Goal: Task Accomplishment & Management: Complete application form

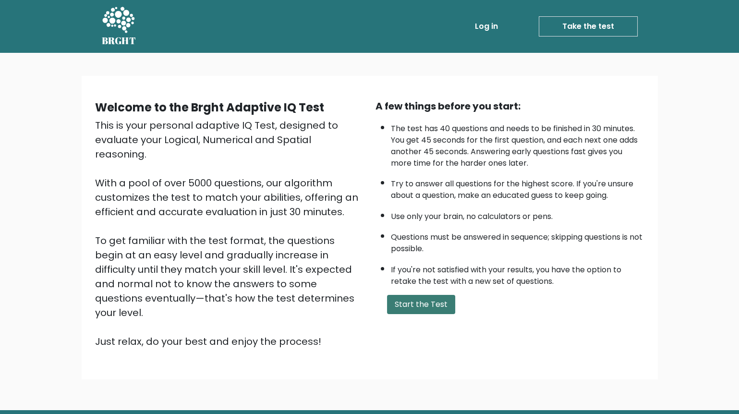
click at [399, 295] on button "Start the Test" at bounding box center [421, 304] width 68 height 19
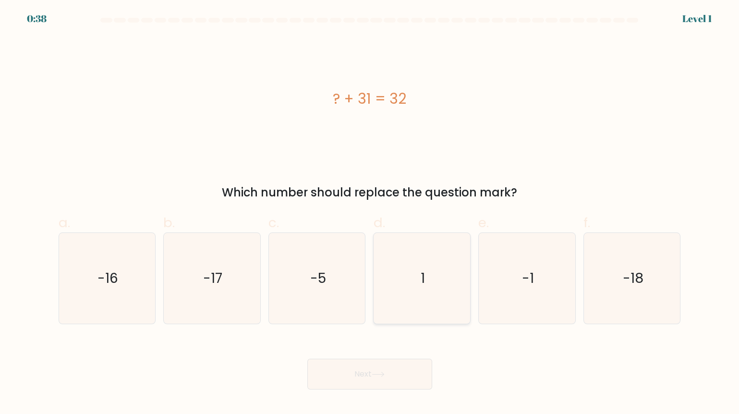
click at [432, 260] on icon "1" at bounding box center [421, 278] width 91 height 91
click at [370, 213] on input "d. 1" at bounding box center [370, 210] width 0 height 6
radio input "true"
click at [405, 359] on button "Next" at bounding box center [369, 374] width 125 height 31
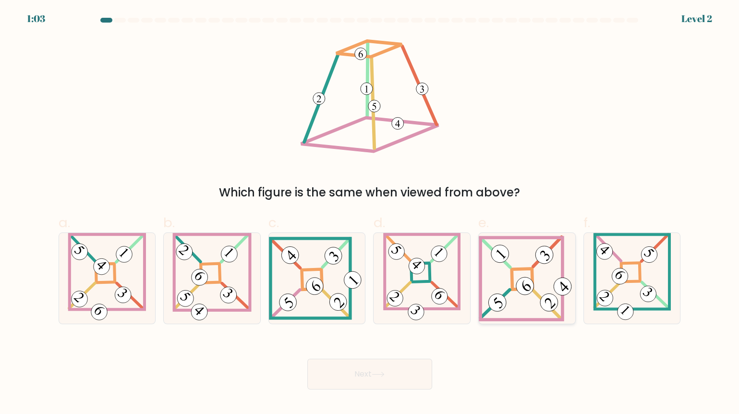
click at [498, 272] on icon at bounding box center [527, 278] width 97 height 86
click at [370, 213] on input "e." at bounding box center [370, 210] width 0 height 6
radio input "true"
click at [498, 272] on icon at bounding box center [527, 278] width 96 height 85
click at [370, 213] on input "e." at bounding box center [370, 210] width 0 height 6
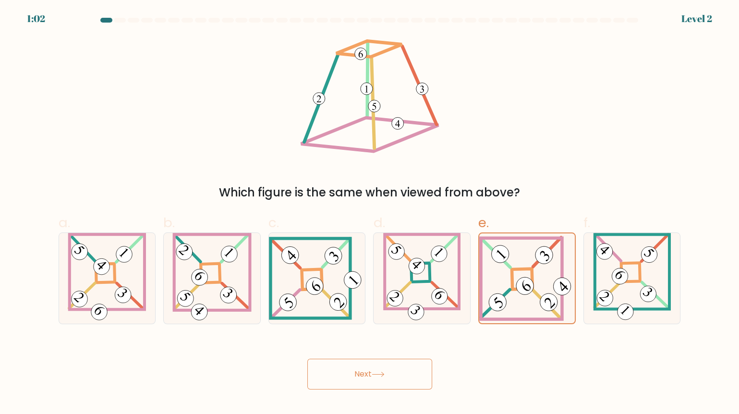
click at [392, 359] on button "Next" at bounding box center [369, 374] width 125 height 31
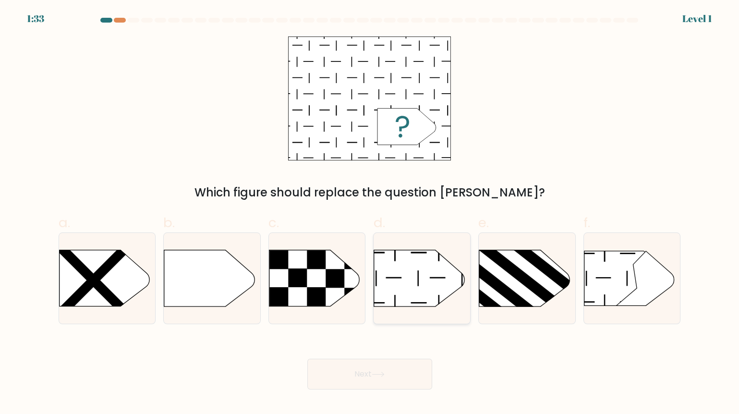
click at [417, 276] on icon at bounding box center [419, 278] width 90 height 56
click at [370, 213] on input "d." at bounding box center [370, 210] width 0 height 6
radio input "true"
click at [403, 359] on button "Next" at bounding box center [369, 374] width 125 height 31
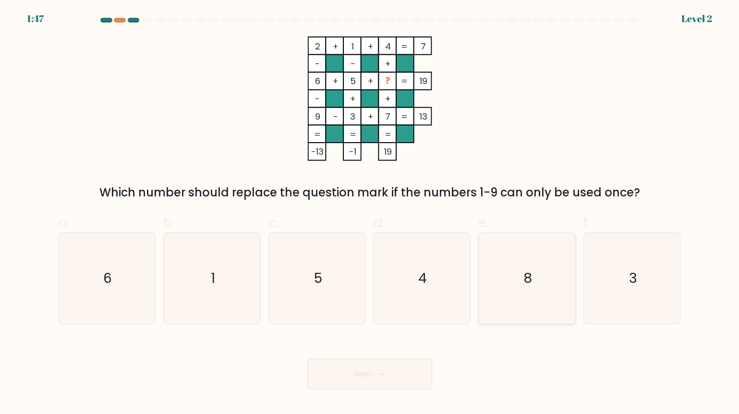
click at [541, 267] on icon "8" at bounding box center [527, 278] width 91 height 91
click at [370, 213] on input "e. 8" at bounding box center [370, 210] width 0 height 6
radio input "true"
click at [371, 359] on button "Next" at bounding box center [369, 374] width 125 height 31
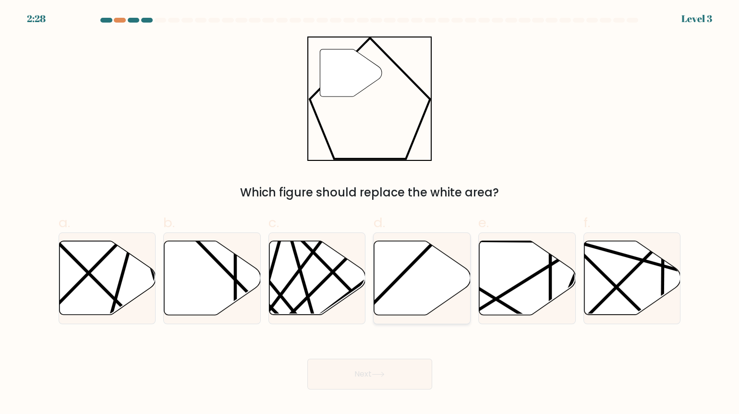
click at [416, 251] on icon at bounding box center [452, 317] width 188 height 189
click at [370, 213] on input "d." at bounding box center [370, 210] width 0 height 6
radio input "true"
click at [408, 359] on button "Next" at bounding box center [369, 374] width 125 height 31
click at [394, 359] on button "Next" at bounding box center [369, 374] width 125 height 31
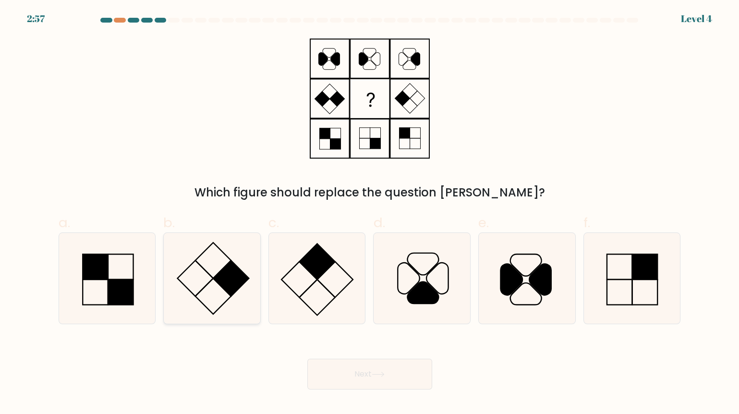
click at [220, 260] on rect at bounding box center [213, 260] width 36 height 36
click at [370, 213] on input "b." at bounding box center [370, 210] width 0 height 6
radio input "true"
click at [384, 372] on icon at bounding box center [378, 374] width 13 height 5
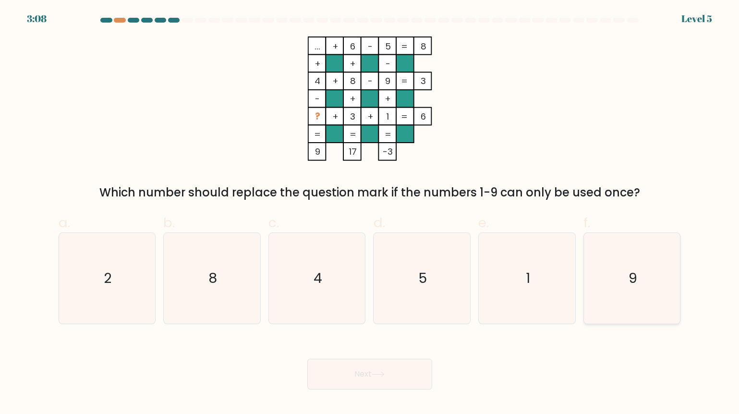
click at [621, 286] on icon "9" at bounding box center [632, 278] width 91 height 91
click at [370, 213] on input "f. 9" at bounding box center [370, 210] width 0 height 6
radio input "true"
click at [324, 259] on icon "4" at bounding box center [317, 278] width 91 height 91
click at [370, 213] on input "c. 4" at bounding box center [370, 210] width 0 height 6
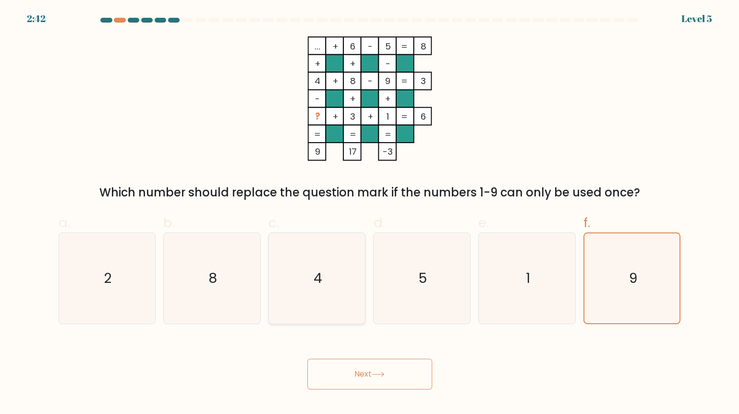
radio input "true"
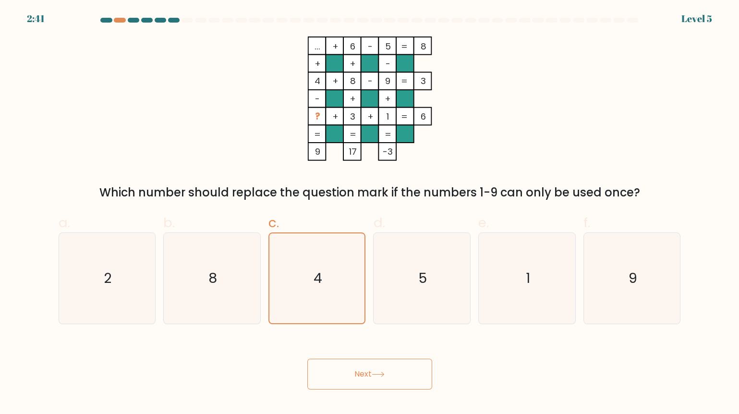
click at [390, 359] on button "Next" at bounding box center [369, 374] width 125 height 31
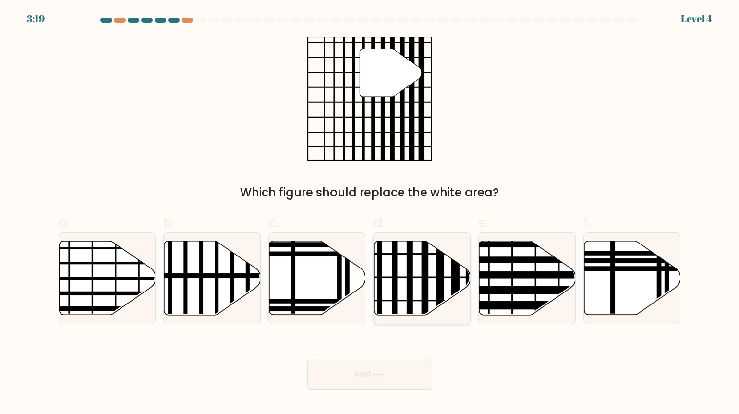
click at [425, 273] on line at bounding box center [425, 318] width 0 height 194
click at [370, 213] on input "d." at bounding box center [370, 210] width 0 height 6
radio input "true"
click at [403, 359] on button "Next" at bounding box center [369, 374] width 125 height 31
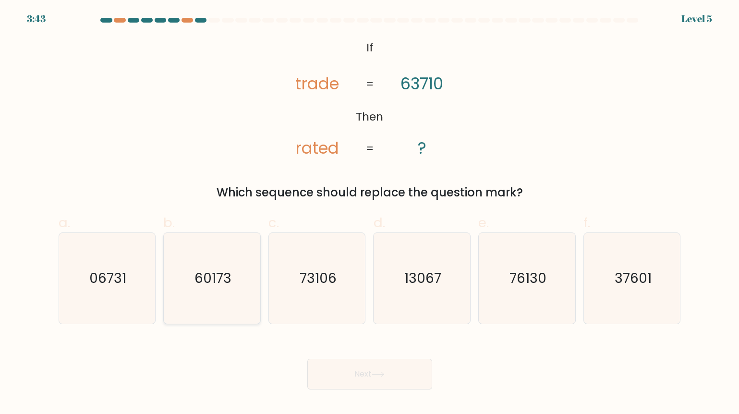
click at [204, 269] on text "60173" at bounding box center [212, 277] width 37 height 19
click at [370, 213] on input "b. 60173" at bounding box center [370, 210] width 0 height 6
radio input "true"
click at [388, 359] on button "Next" at bounding box center [369, 374] width 125 height 31
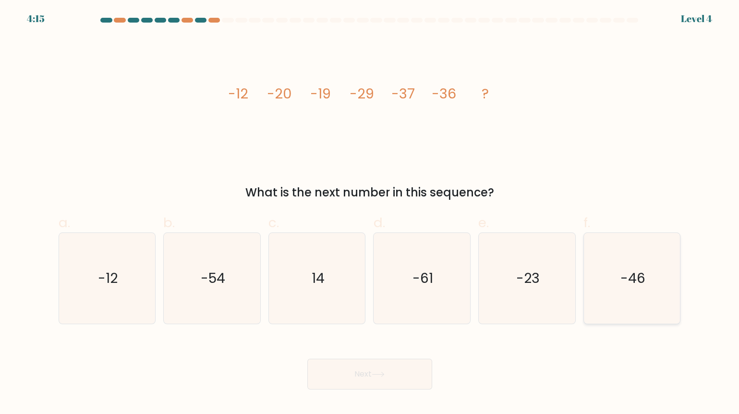
click at [664, 281] on icon "-46" at bounding box center [632, 278] width 91 height 91
click at [370, 213] on input "f. -46" at bounding box center [370, 210] width 0 height 6
radio input "true"
click at [392, 339] on div "Next" at bounding box center [370, 363] width 634 height 54
click at [364, 359] on button "Next" at bounding box center [369, 374] width 125 height 31
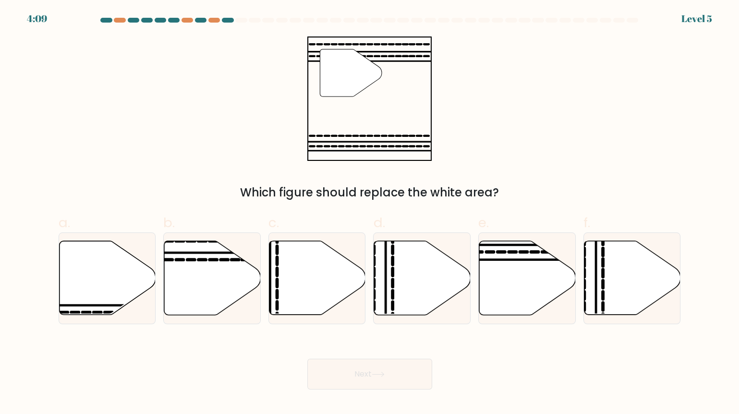
click at [364, 359] on button "Next" at bounding box center [369, 374] width 125 height 31
drag, startPoint x: 364, startPoint y: 358, endPoint x: 573, endPoint y: 380, distance: 209.5
click at [573, 380] on body "4:53 Level 5" at bounding box center [369, 207] width 739 height 414
click at [205, 264] on icon at bounding box center [212, 278] width 97 height 74
click at [370, 213] on input "b." at bounding box center [370, 210] width 0 height 6
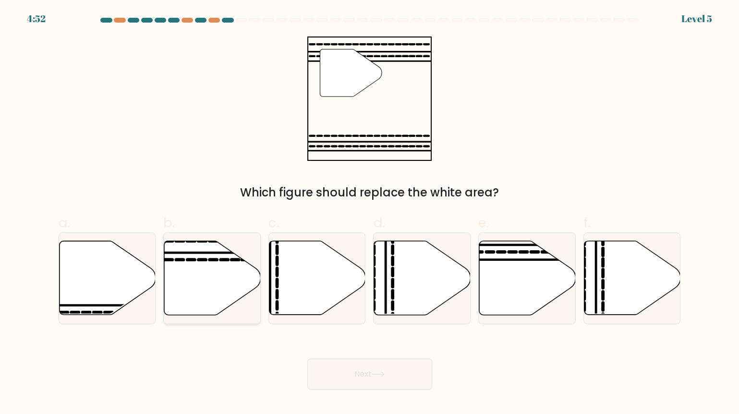
radio input "true"
click at [513, 263] on icon at bounding box center [527, 278] width 97 height 74
click at [370, 213] on input "e." at bounding box center [370, 210] width 0 height 6
radio input "true"
click at [392, 359] on button "Next" at bounding box center [369, 374] width 125 height 31
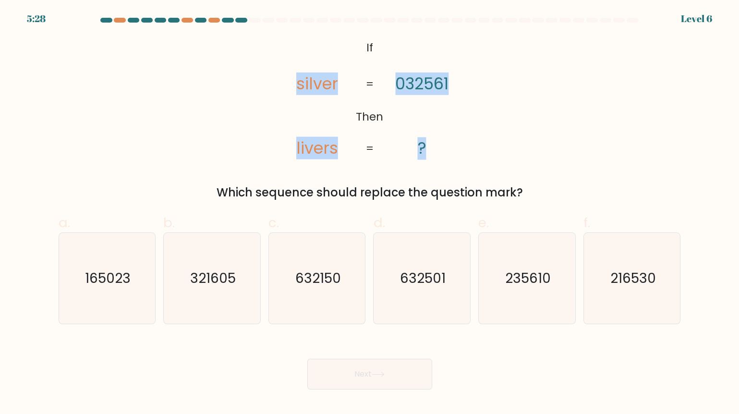
drag, startPoint x: 294, startPoint y: 72, endPoint x: 490, endPoint y: 156, distance: 212.8
click at [490, 156] on div "@import url('https://fonts.googleapis.com/css?family=Abril+Fatface:400,100,100i…" at bounding box center [370, 118] width 634 height 165
copy icon "silver livers 032561 ?"
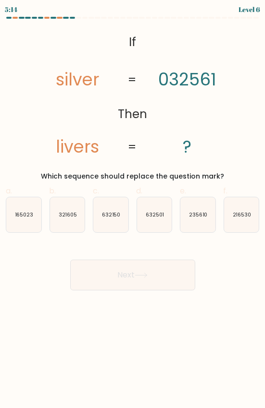
click at [153, 329] on body "5:14 Level 6 If" at bounding box center [132, 204] width 265 height 408
click at [196, 216] on icon "235610" at bounding box center [197, 214] width 35 height 35
click at [133, 210] on input "e. 235610" at bounding box center [133, 207] width 0 height 6
radio input "true"
click at [153, 266] on button "Next" at bounding box center [132, 275] width 125 height 31
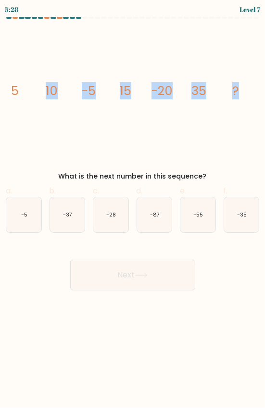
drag, startPoint x: 119, startPoint y: 89, endPoint x: -54, endPoint y: 87, distance: 172.4
click at [0, 87] on html "5:28 Level 7" at bounding box center [132, 204] width 265 height 408
copy g "10 -5 15 -20 35 ?"
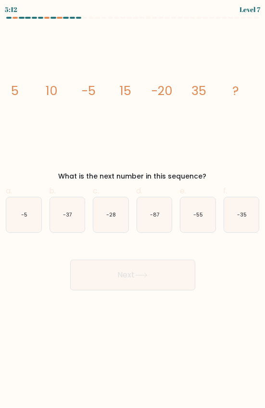
click at [167, 302] on body "5:12 Level 7" at bounding box center [132, 204] width 265 height 408
click at [238, 221] on icon "-35" at bounding box center [241, 214] width 35 height 35
click at [133, 210] on input "f. -35" at bounding box center [133, 207] width 0 height 6
radio input "true"
click at [188, 212] on icon "-55" at bounding box center [197, 214] width 35 height 35
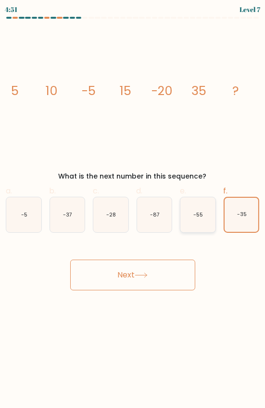
click at [133, 210] on input "e. -55" at bounding box center [133, 207] width 0 height 6
radio input "true"
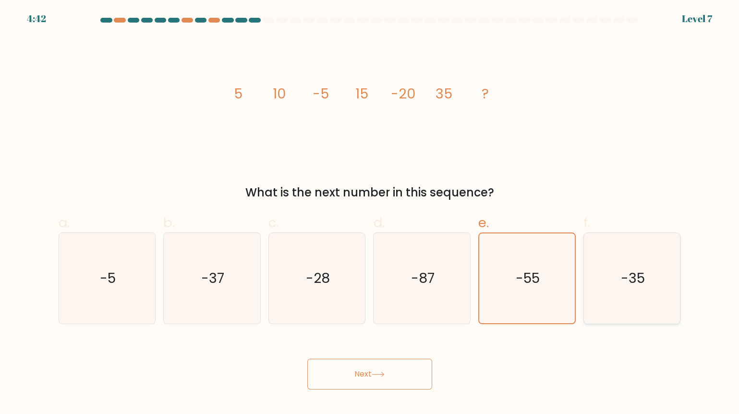
click at [649, 284] on icon "-35" at bounding box center [632, 278] width 91 height 91
click at [370, 213] on input "f. -35" at bounding box center [370, 210] width 0 height 6
radio input "true"
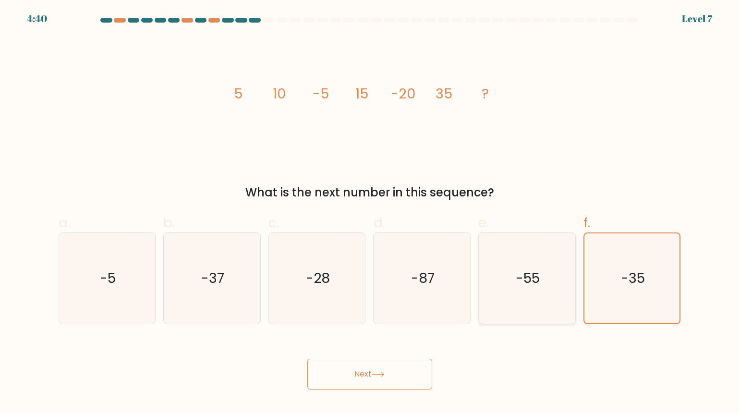
click at [546, 296] on icon "-55" at bounding box center [527, 278] width 91 height 91
click at [370, 213] on input "e. -55" at bounding box center [370, 210] width 0 height 6
radio input "true"
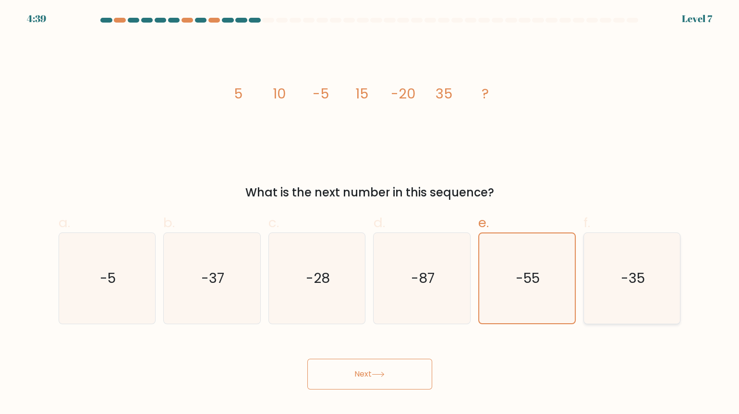
click at [652, 293] on icon "-35" at bounding box center [632, 278] width 91 height 91
click at [370, 213] on input "f. -35" at bounding box center [370, 210] width 0 height 6
radio input "true"
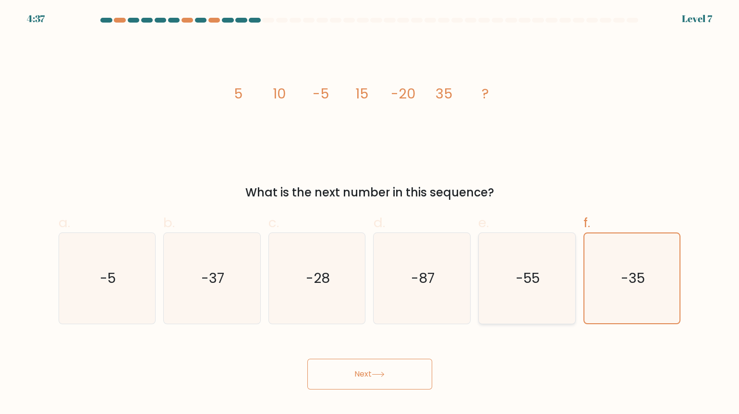
click at [516, 290] on icon "-55" at bounding box center [527, 278] width 91 height 91
click at [370, 213] on input "e. -55" at bounding box center [370, 210] width 0 height 6
radio input "true"
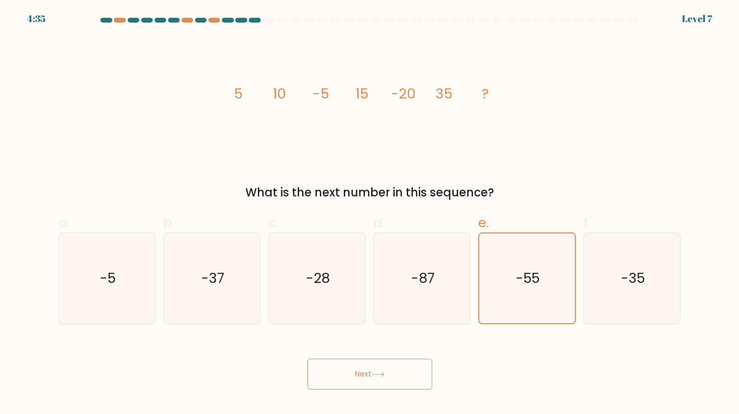
click at [393, 359] on button "Next" at bounding box center [369, 374] width 125 height 31
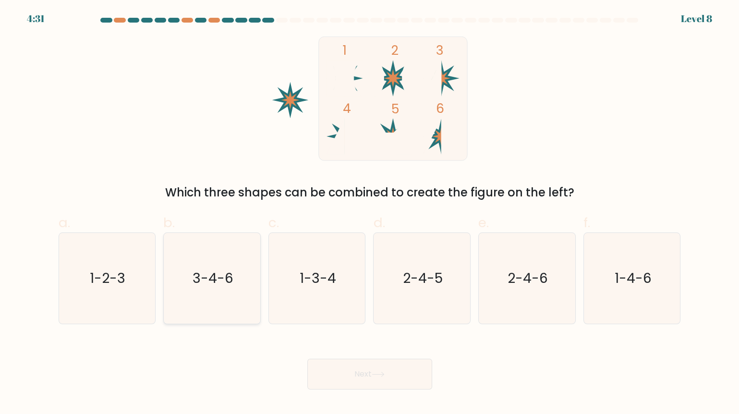
click at [241, 276] on icon "3-4-6" at bounding box center [212, 278] width 91 height 91
click at [370, 213] on input "b. 3-4-6" at bounding box center [370, 210] width 0 height 6
radio input "true"
click at [410, 359] on button "Next" at bounding box center [369, 374] width 125 height 31
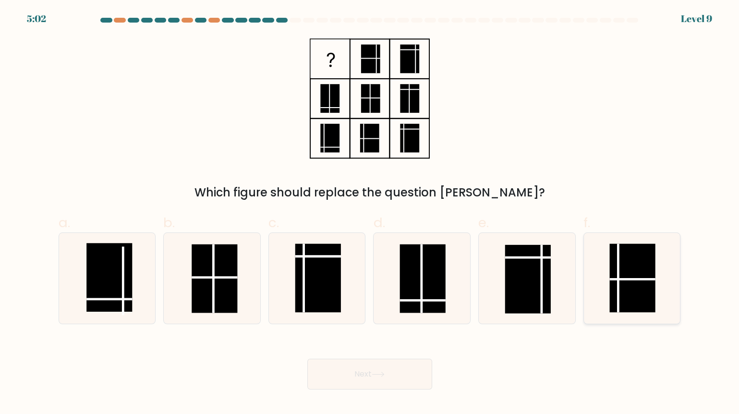
click at [626, 266] on rect at bounding box center [632, 277] width 46 height 69
click at [370, 213] on input "f." at bounding box center [370, 210] width 0 height 6
radio input "true"
click at [410, 359] on button "Next" at bounding box center [369, 374] width 125 height 31
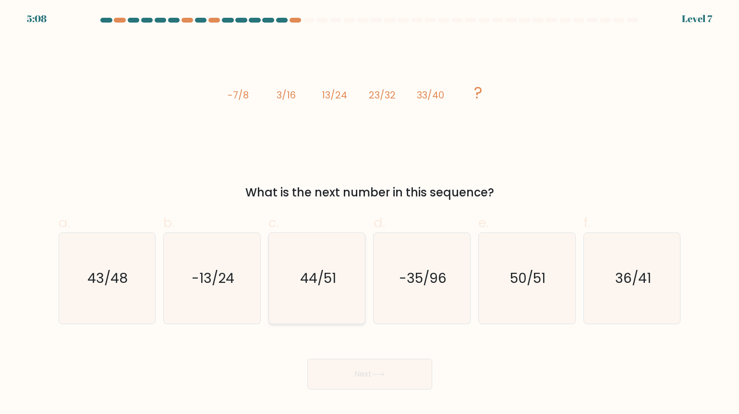
click at [319, 274] on text "44/51" at bounding box center [318, 277] width 36 height 19
click at [370, 213] on input "c. 44/51" at bounding box center [370, 210] width 0 height 6
radio input "true"
click at [121, 273] on text "43/48" at bounding box center [108, 277] width 40 height 19
click at [370, 213] on input "a. 43/48" at bounding box center [370, 210] width 0 height 6
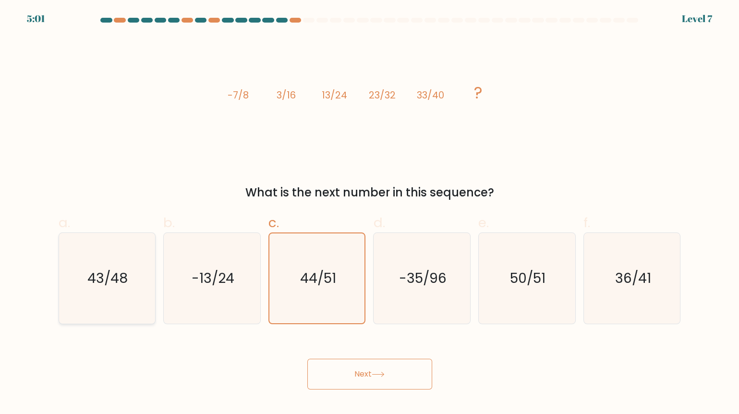
radio input "true"
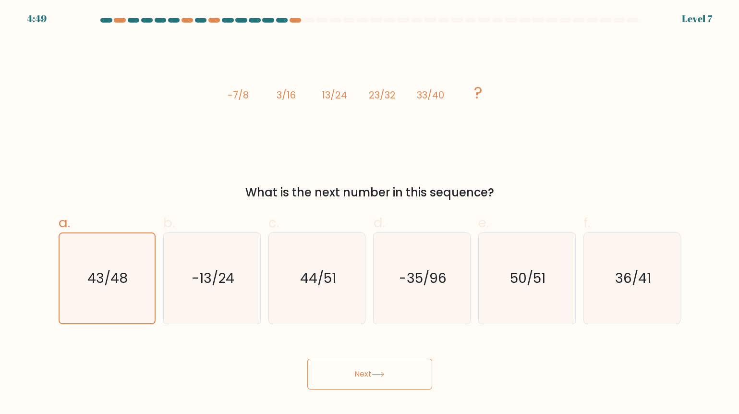
click at [391, 359] on button "Next" at bounding box center [369, 374] width 125 height 31
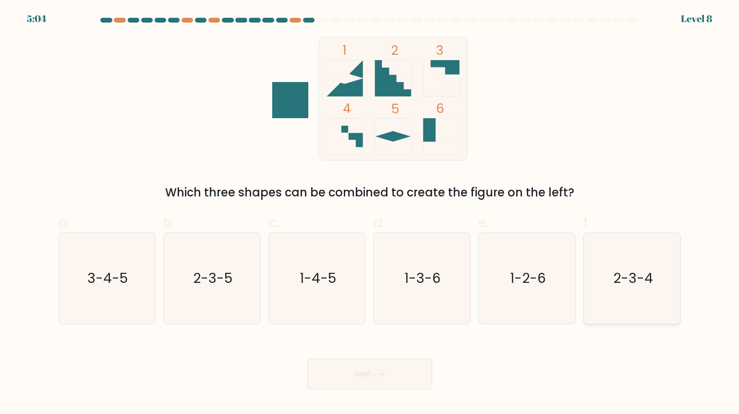
click at [645, 269] on text "2-3-4" at bounding box center [633, 277] width 40 height 19
click at [370, 213] on input "f. 2-3-4" at bounding box center [370, 210] width 0 height 6
radio input "true"
click at [645, 269] on text "2-3-4" at bounding box center [633, 278] width 40 height 19
click at [370, 213] on input "f. 2-3-4" at bounding box center [370, 210] width 0 height 6
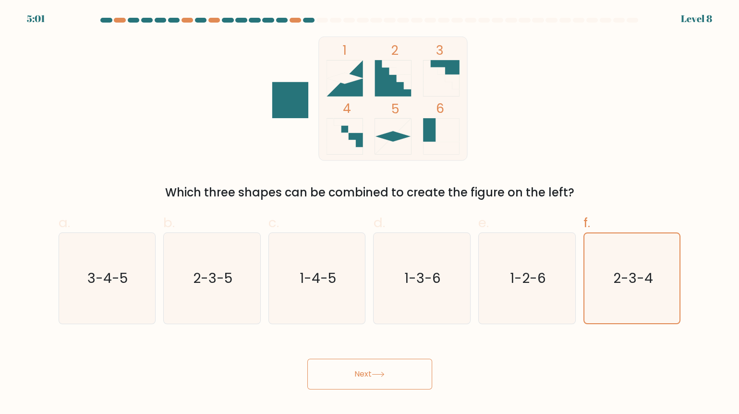
click at [365, 359] on button "Next" at bounding box center [369, 374] width 125 height 31
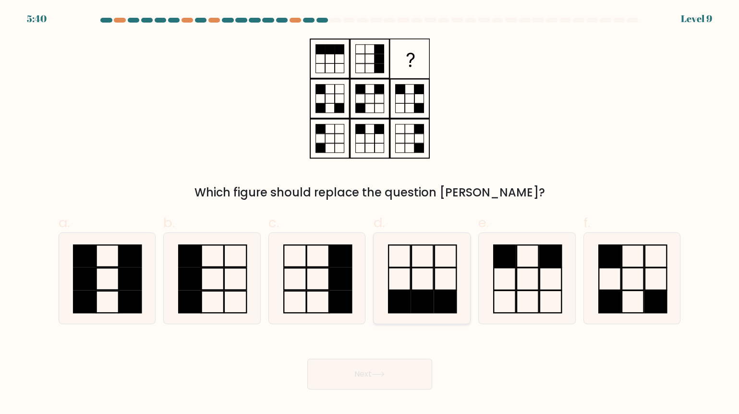
click at [421, 272] on icon at bounding box center [421, 278] width 91 height 91
click at [370, 213] on input "d." at bounding box center [370, 210] width 0 height 6
radio input "true"
click at [367, 359] on button "Next" at bounding box center [369, 374] width 125 height 31
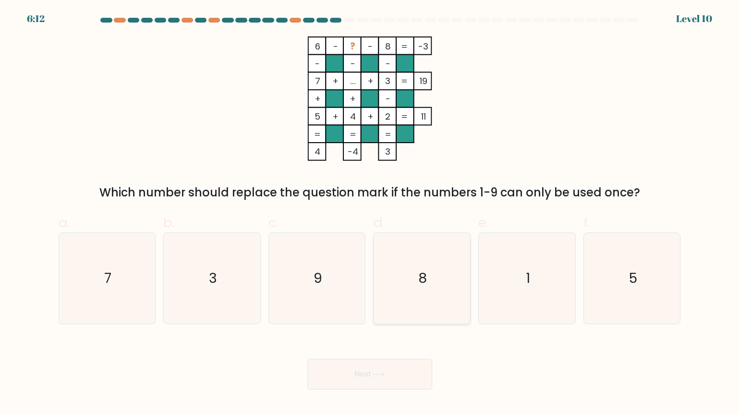
click at [428, 270] on icon "8" at bounding box center [421, 278] width 91 height 91
click at [370, 213] on input "d. 8" at bounding box center [370, 210] width 0 height 6
radio input "true"
click at [433, 265] on icon "8" at bounding box center [422, 278] width 90 height 90
click at [370, 213] on input "d. 8" at bounding box center [370, 210] width 0 height 6
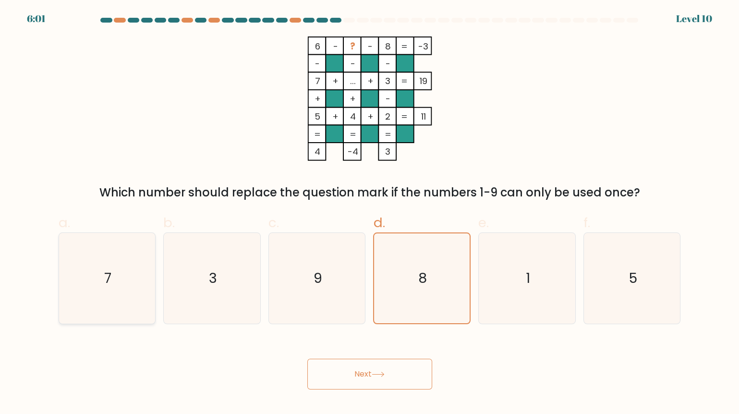
click at [116, 266] on icon "7" at bounding box center [106, 278] width 91 height 91
click at [370, 213] on input "a. 7" at bounding box center [370, 210] width 0 height 6
radio input "true"
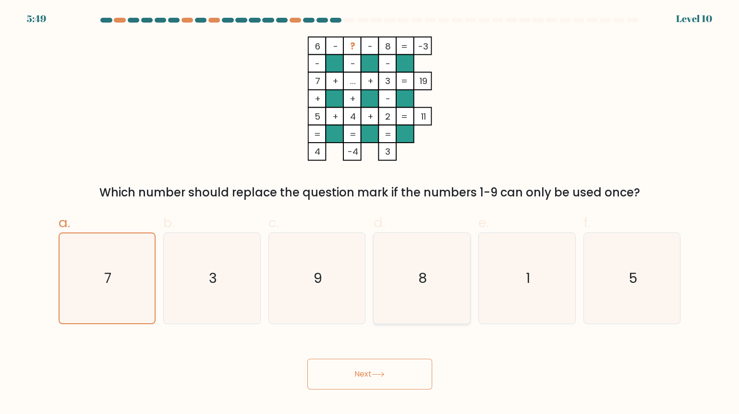
click at [433, 272] on icon "8" at bounding box center [421, 278] width 91 height 91
click at [370, 213] on input "d. 8" at bounding box center [370, 210] width 0 height 6
radio input "true"
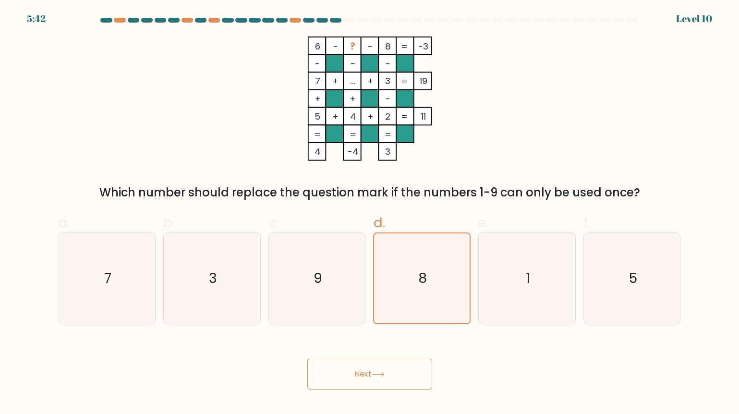
click at [395, 359] on button "Next" at bounding box center [369, 374] width 125 height 31
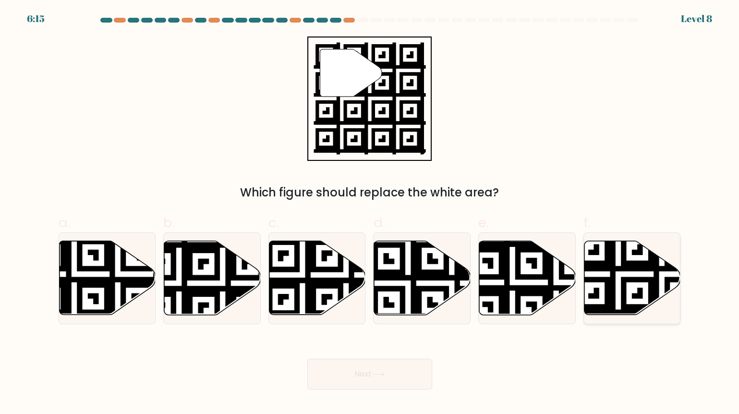
click at [635, 275] on icon at bounding box center [632, 278] width 97 height 74
click at [370, 213] on input "f." at bounding box center [370, 210] width 0 height 6
radio input "true"
click at [392, 337] on div "Next" at bounding box center [370, 363] width 634 height 54
click at [392, 359] on button "Next" at bounding box center [369, 374] width 125 height 31
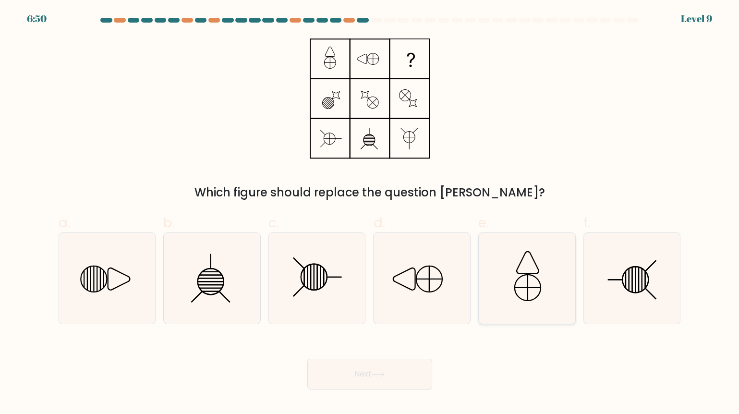
click at [505, 266] on icon at bounding box center [527, 278] width 91 height 91
click at [370, 213] on input "e." at bounding box center [370, 210] width 0 height 6
radio input "true"
click at [108, 270] on icon at bounding box center [119, 279] width 22 height 22
click at [370, 213] on input "a." at bounding box center [370, 210] width 0 height 6
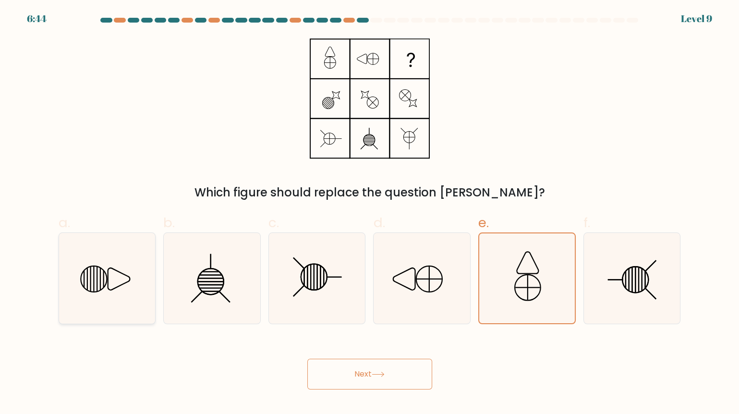
radio input "true"
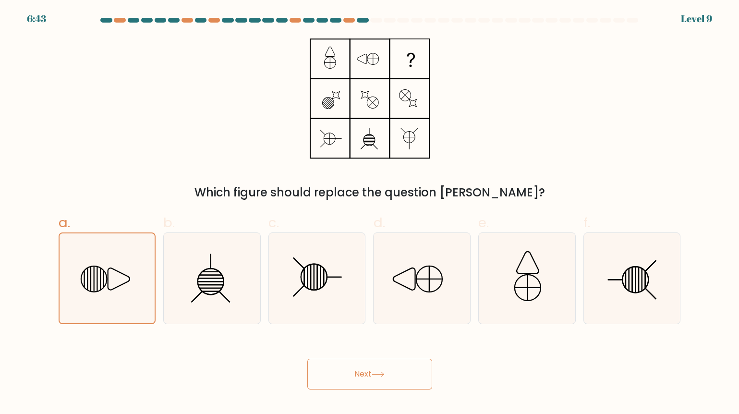
click at [363, 359] on button "Next" at bounding box center [369, 374] width 125 height 31
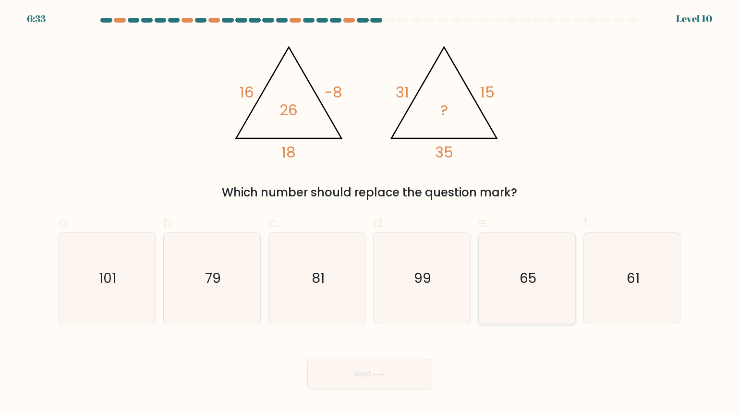
click at [516, 258] on icon "65" at bounding box center [527, 278] width 91 height 91
click at [370, 213] on input "e. 65" at bounding box center [370, 210] width 0 height 6
radio input "true"
click at [405, 359] on button "Next" at bounding box center [369, 374] width 125 height 31
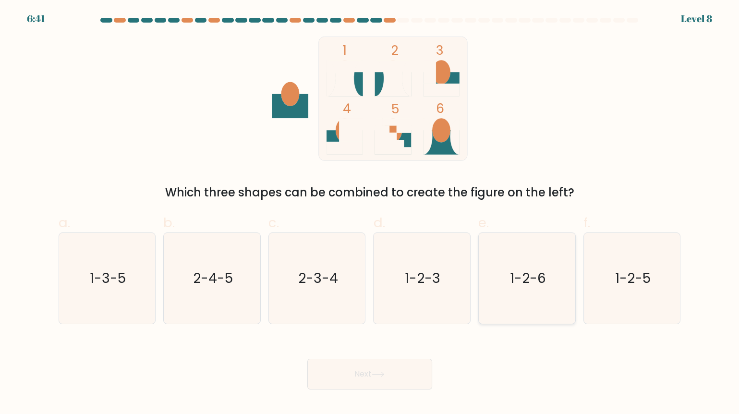
click at [538, 268] on text "1-2-6" at bounding box center [528, 277] width 36 height 19
click at [370, 213] on input "e. 1-2-6" at bounding box center [370, 210] width 0 height 6
radio input "true"
click at [392, 359] on button "Next" at bounding box center [369, 374] width 125 height 31
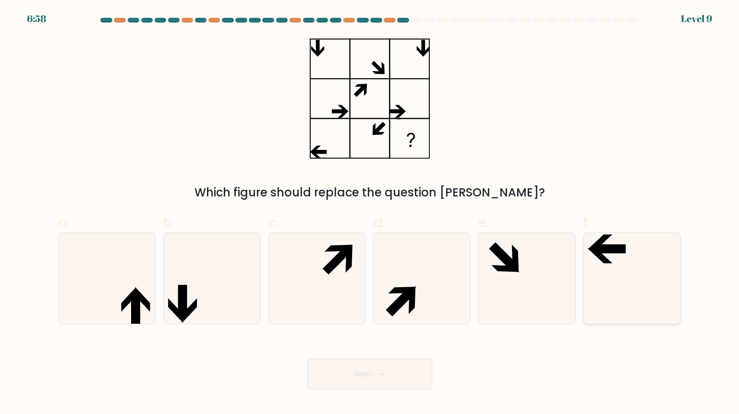
click at [623, 264] on icon at bounding box center [632, 278] width 91 height 91
click at [370, 213] on input "f." at bounding box center [370, 210] width 0 height 6
radio input "true"
click at [385, 359] on button "Next" at bounding box center [369, 374] width 125 height 31
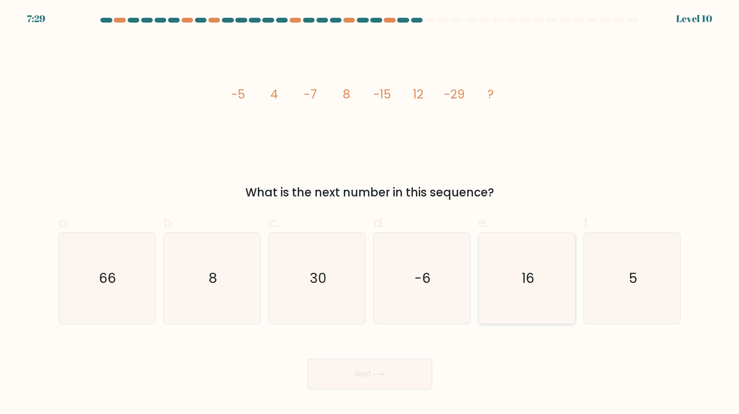
click at [517, 281] on icon "16" at bounding box center [527, 278] width 91 height 91
click at [370, 213] on input "e. 16" at bounding box center [370, 210] width 0 height 6
radio input "true"
click at [374, 372] on icon at bounding box center [378, 374] width 13 height 5
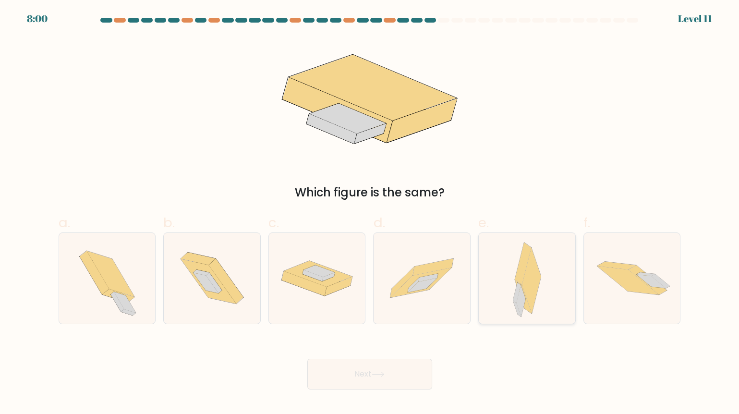
click at [504, 281] on div at bounding box center [526, 278] width 97 height 92
click at [370, 213] on input "e." at bounding box center [370, 210] width 0 height 6
radio input "true"
click at [393, 359] on button "Next" at bounding box center [369, 374] width 125 height 31
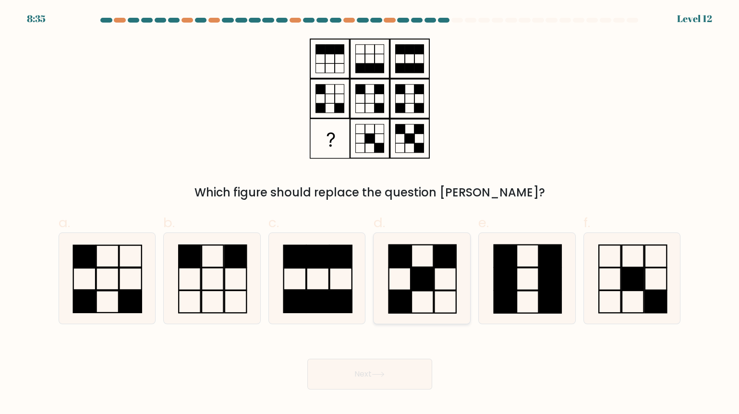
click at [419, 271] on rect at bounding box center [422, 278] width 22 height 22
click at [370, 213] on input "d." at bounding box center [370, 210] width 0 height 6
radio input "true"
click at [362, 359] on button "Next" at bounding box center [369, 374] width 125 height 31
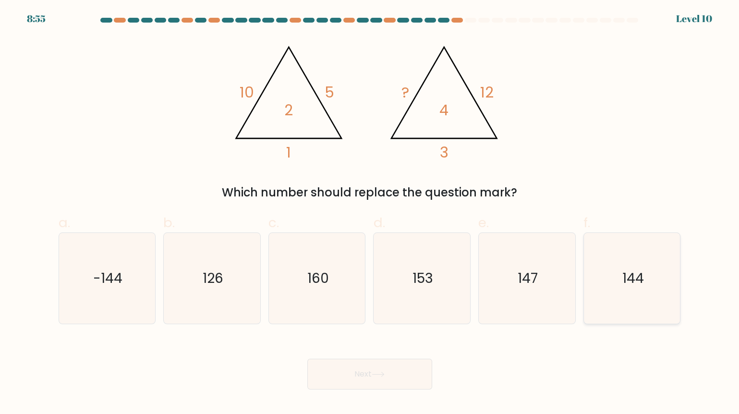
click at [644, 279] on icon "144" at bounding box center [632, 278] width 91 height 91
click at [370, 213] on input "f. 144" at bounding box center [370, 210] width 0 height 6
radio input "true"
click at [362, 359] on button "Next" at bounding box center [369, 374] width 125 height 31
click at [408, 359] on button "Next" at bounding box center [369, 374] width 125 height 31
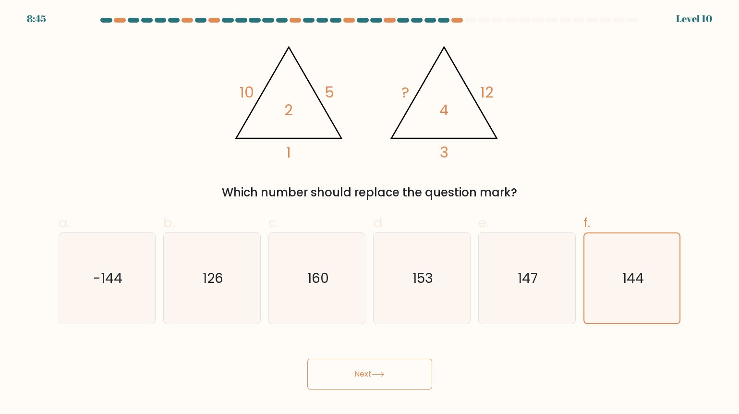
click at [364, 359] on button "Next" at bounding box center [369, 374] width 125 height 31
click at [395, 359] on button "Next" at bounding box center [369, 374] width 125 height 31
click at [513, 354] on div "Next" at bounding box center [370, 363] width 634 height 54
click at [616, 294] on icon "144" at bounding box center [632, 278] width 90 height 90
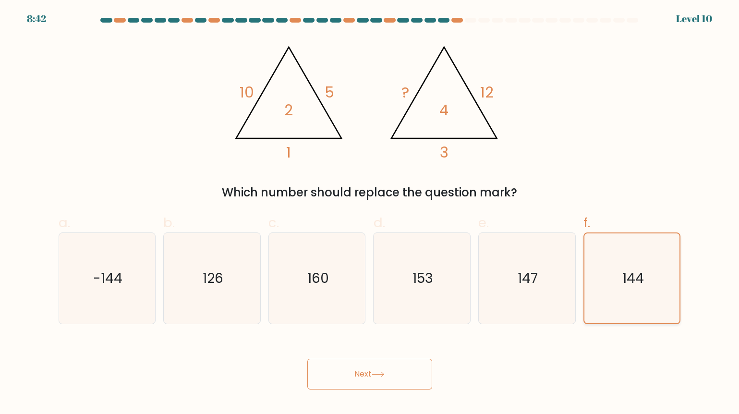
click at [370, 213] on input "f. 144" at bounding box center [370, 210] width 0 height 6
click at [364, 359] on button "Next" at bounding box center [369, 374] width 125 height 31
click at [218, 268] on text "126" at bounding box center [213, 277] width 21 height 19
click at [370, 213] on input "b. 126" at bounding box center [370, 210] width 0 height 6
radio input "true"
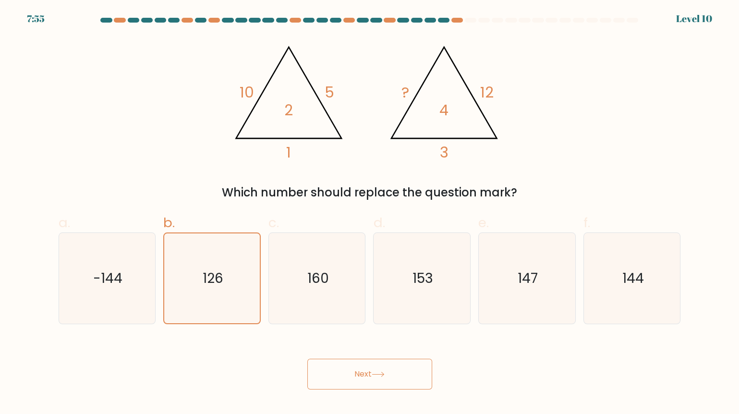
click at [368, 359] on button "Next" at bounding box center [369, 374] width 125 height 31
click at [394, 359] on button "Next" at bounding box center [369, 374] width 125 height 31
click at [382, 372] on icon at bounding box center [378, 374] width 12 height 4
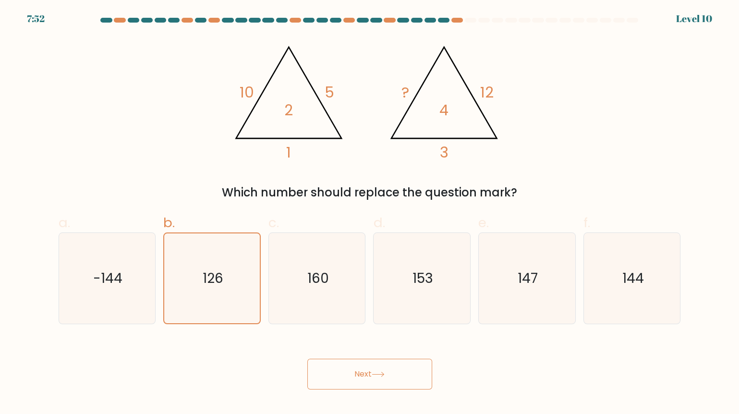
click at [382, 372] on icon at bounding box center [378, 374] width 12 height 4
click at [230, 274] on icon "126" at bounding box center [212, 278] width 91 height 91
click at [370, 213] on input "b. 126" at bounding box center [370, 210] width 0 height 6
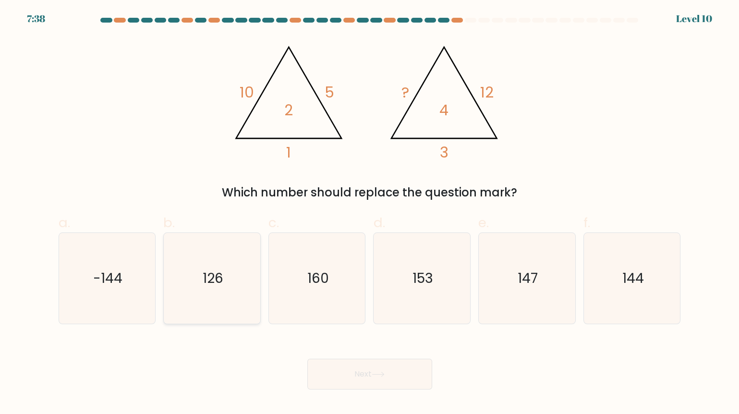
radio input "true"
click at [378, 372] on icon at bounding box center [378, 374] width 13 height 5
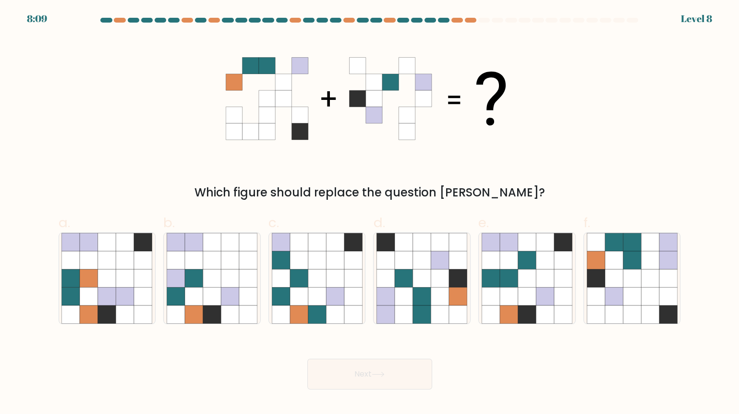
click at [587, 150] on div "Which figure should replace the question [PERSON_NAME]?" at bounding box center [370, 118] width 634 height 165
click at [400, 287] on icon at bounding box center [404, 296] width 18 height 18
click at [370, 213] on input "d." at bounding box center [370, 210] width 0 height 6
radio input "true"
click at [370, 359] on button "Next" at bounding box center [369, 374] width 125 height 31
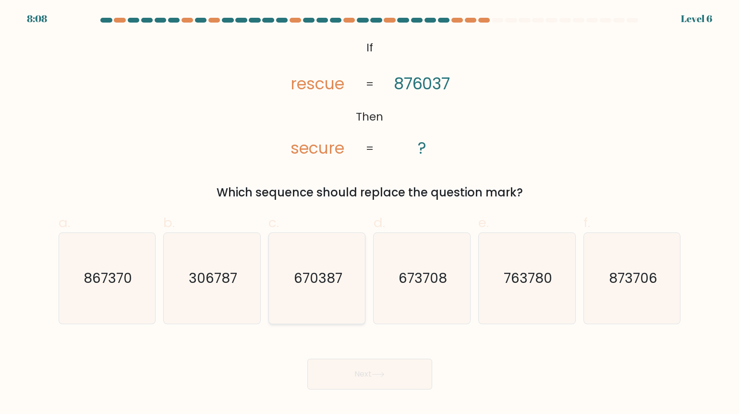
click at [343, 273] on icon "670387" at bounding box center [317, 278] width 91 height 91
click at [370, 213] on input "c. 670387" at bounding box center [370, 210] width 0 height 6
radio input "true"
click at [382, 359] on button "Next" at bounding box center [369, 374] width 125 height 31
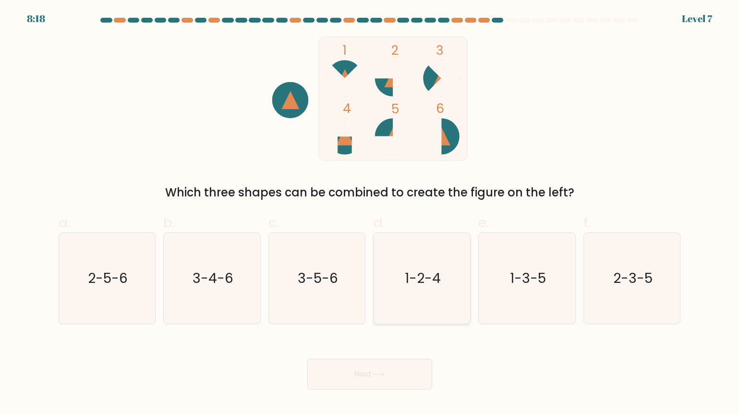
click at [421, 277] on text "1-2-4" at bounding box center [423, 277] width 36 height 19
click at [370, 213] on input "d. 1-2-4" at bounding box center [370, 210] width 0 height 6
radio input "true"
click at [372, 359] on button "Next" at bounding box center [369, 374] width 125 height 31
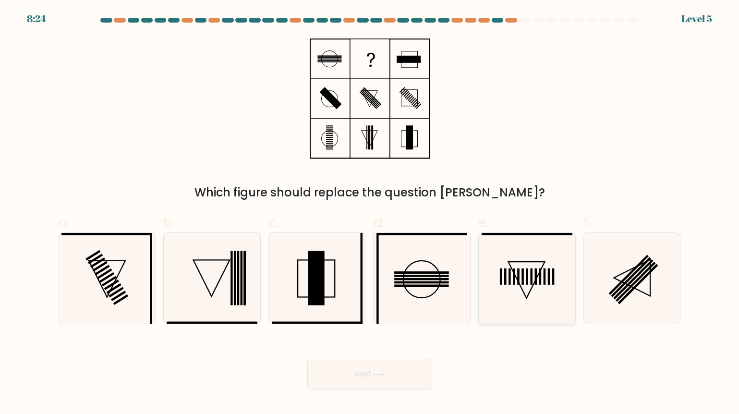
click at [550, 268] on rect at bounding box center [549, 276] width 2 height 16
click at [370, 213] on input "e." at bounding box center [370, 210] width 0 height 6
radio input "true"
click at [365, 359] on button "Next" at bounding box center [369, 374] width 125 height 31
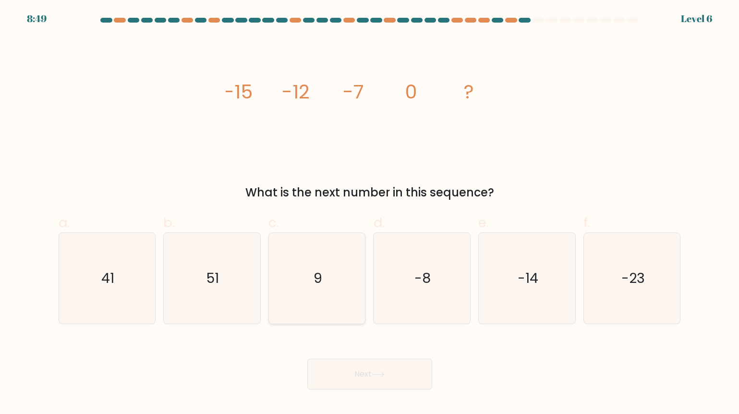
click at [343, 258] on icon "9" at bounding box center [317, 278] width 91 height 91
click at [370, 213] on input "c. 9" at bounding box center [370, 210] width 0 height 6
radio input "true"
click at [396, 359] on button "Next" at bounding box center [369, 374] width 125 height 31
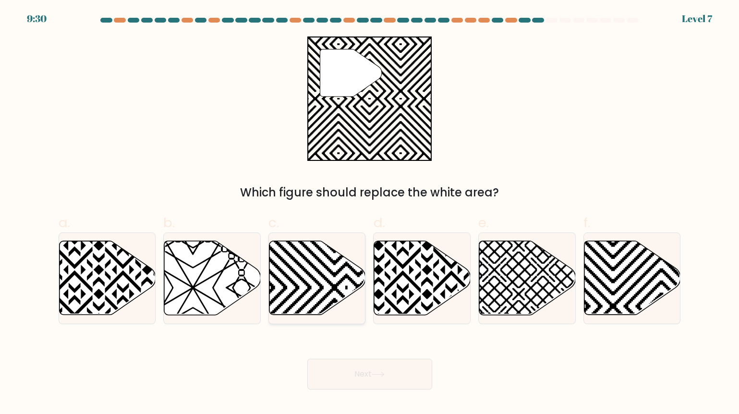
click at [332, 254] on icon at bounding box center [317, 278] width 97 height 74
click at [370, 213] on input "c." at bounding box center [370, 210] width 0 height 6
radio input "true"
click at [378, 372] on icon at bounding box center [378, 374] width 13 height 5
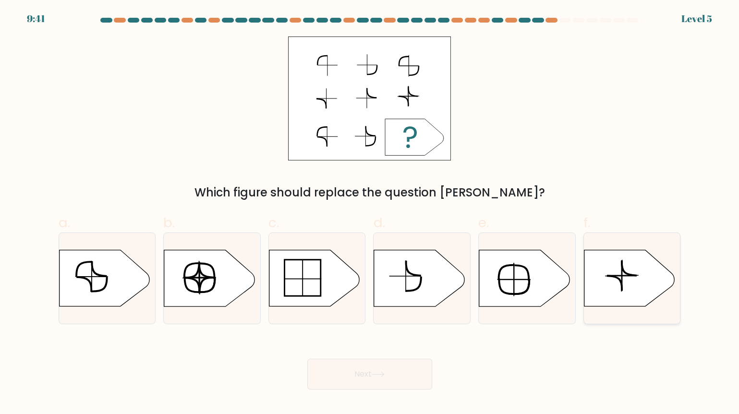
click at [617, 277] on icon at bounding box center [629, 278] width 90 height 56
click at [370, 213] on input "f." at bounding box center [370, 210] width 0 height 6
radio input "true"
click at [372, 359] on button "Next" at bounding box center [369, 374] width 125 height 31
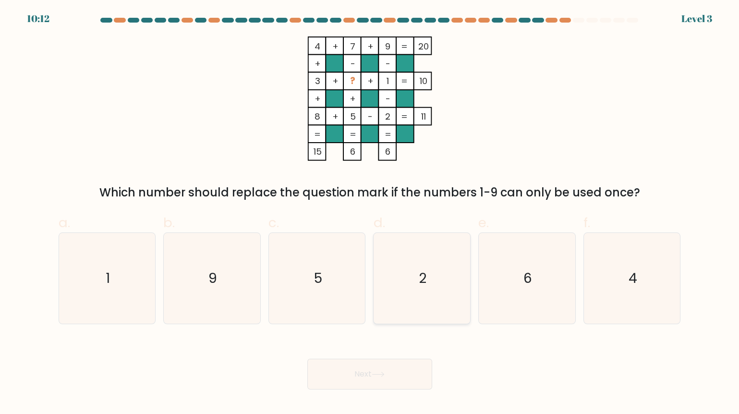
click at [425, 244] on icon "2" at bounding box center [421, 278] width 91 height 91
click at [370, 213] on input "d. 2" at bounding box center [370, 210] width 0 height 6
radio input "true"
click at [387, 359] on button "Next" at bounding box center [369, 374] width 125 height 31
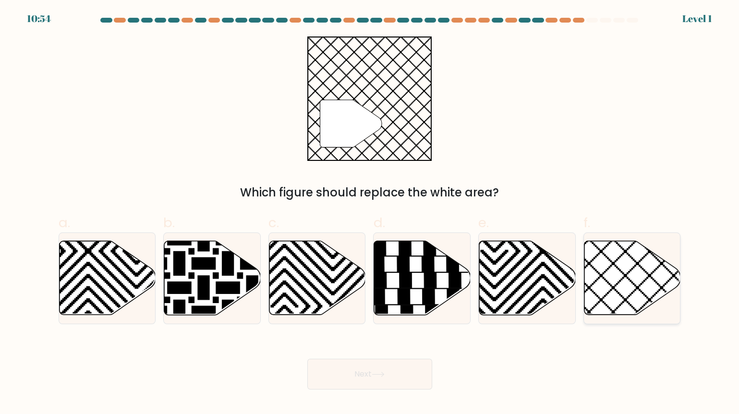
click at [628, 281] on icon at bounding box center [632, 278] width 97 height 74
click at [370, 213] on input "f." at bounding box center [370, 210] width 0 height 6
radio input "true"
click at [404, 359] on button "Next" at bounding box center [369, 374] width 125 height 31
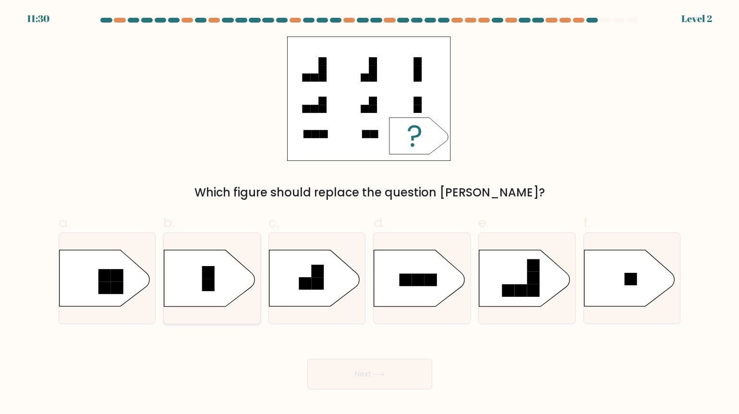
click at [224, 273] on icon at bounding box center [209, 278] width 90 height 56
click at [370, 213] on input "b." at bounding box center [370, 210] width 0 height 6
radio input "true"
click at [640, 275] on icon at bounding box center [629, 278] width 90 height 56
click at [370, 213] on input "f." at bounding box center [370, 210] width 0 height 6
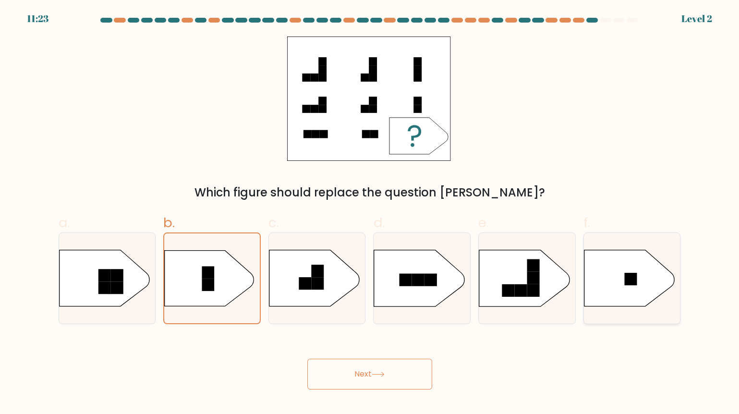
radio input "true"
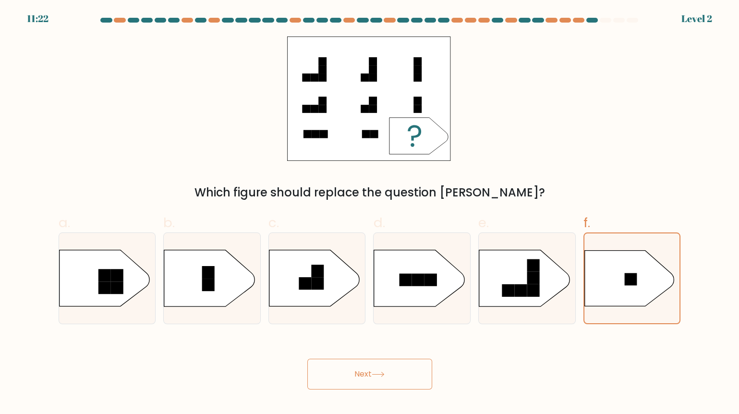
click at [399, 359] on button "Next" at bounding box center [369, 374] width 125 height 31
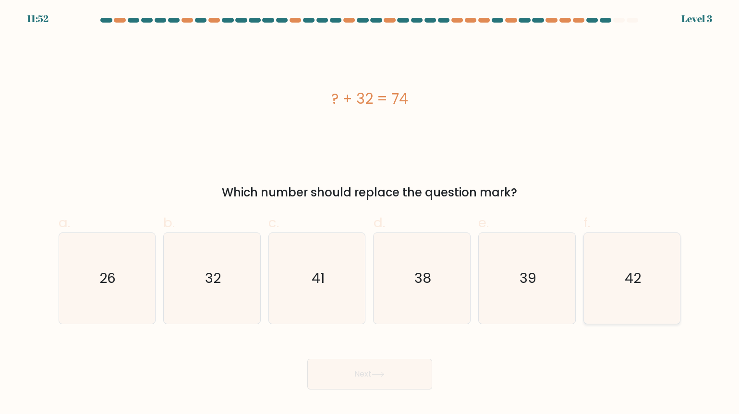
click at [620, 284] on icon "42" at bounding box center [632, 278] width 91 height 91
click at [370, 213] on input "f. 42" at bounding box center [370, 210] width 0 height 6
radio input "true"
click at [637, 285] on icon "42" at bounding box center [632, 278] width 90 height 90
click at [370, 213] on input "f. 42" at bounding box center [370, 210] width 0 height 6
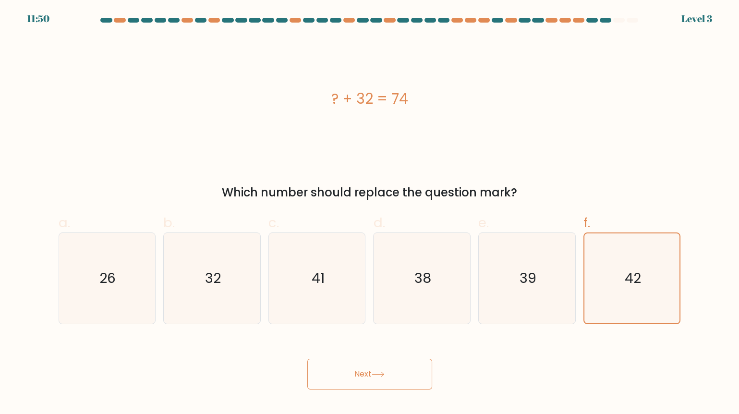
click at [385, 359] on button "Next" at bounding box center [369, 374] width 125 height 31
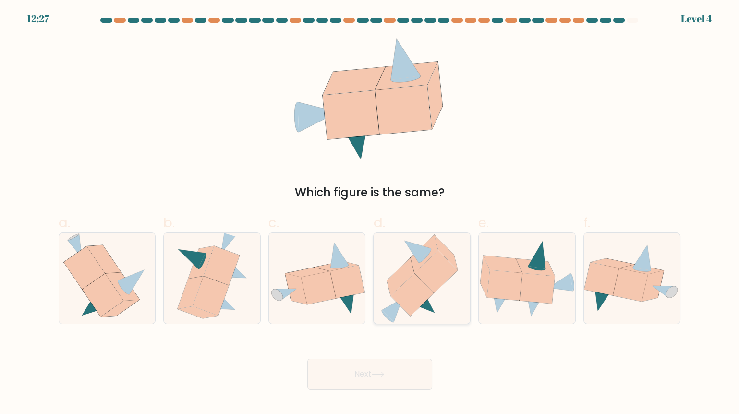
click at [426, 268] on icon at bounding box center [435, 272] width 43 height 42
click at [370, 213] on input "d." at bounding box center [370, 210] width 0 height 6
radio input "true"
click at [374, 359] on button "Next" at bounding box center [369, 374] width 125 height 31
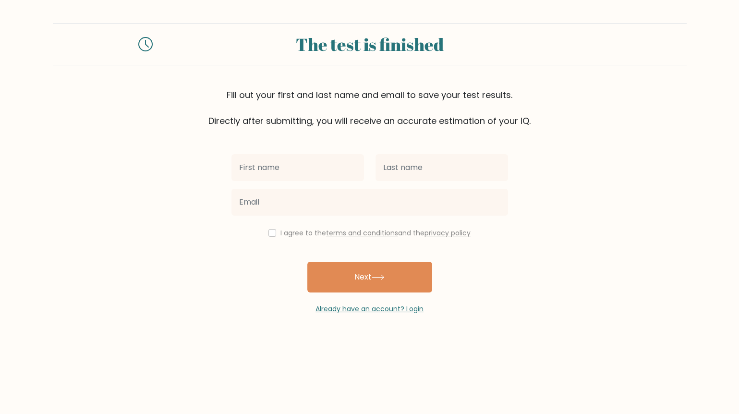
click at [300, 154] on input "text" at bounding box center [297, 167] width 133 height 27
type input "Ma. Elena Estela"
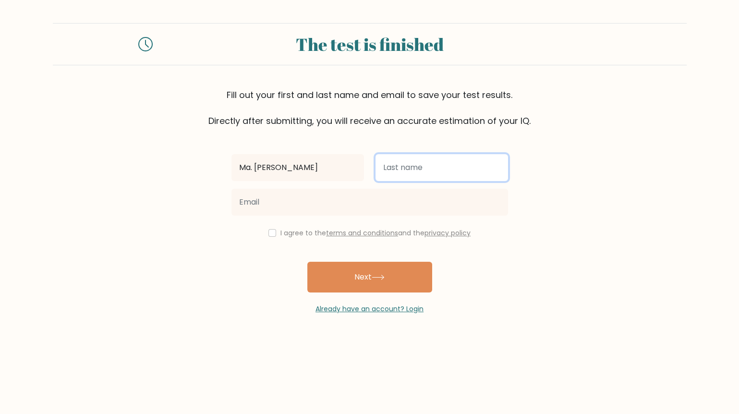
type input "Dionisio"
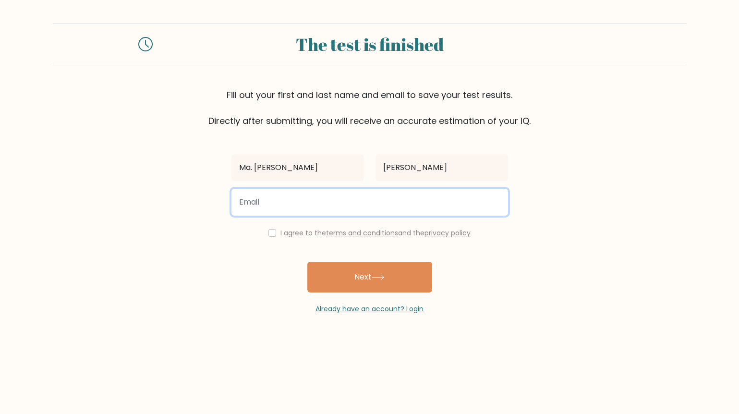
type input "miacayanandionisio@gmail.com"
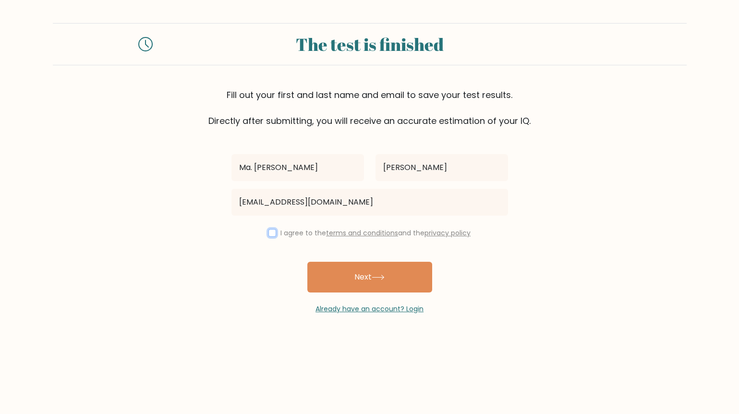
click at [276, 229] on input "checkbox" at bounding box center [272, 233] width 8 height 8
checkbox input "true"
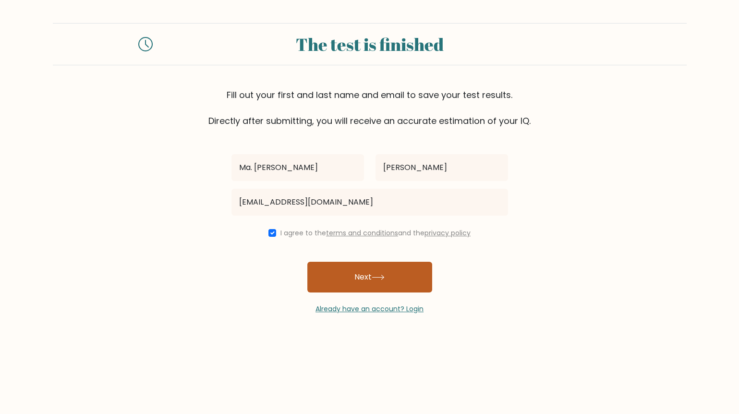
click at [351, 262] on button "Next" at bounding box center [369, 277] width 125 height 31
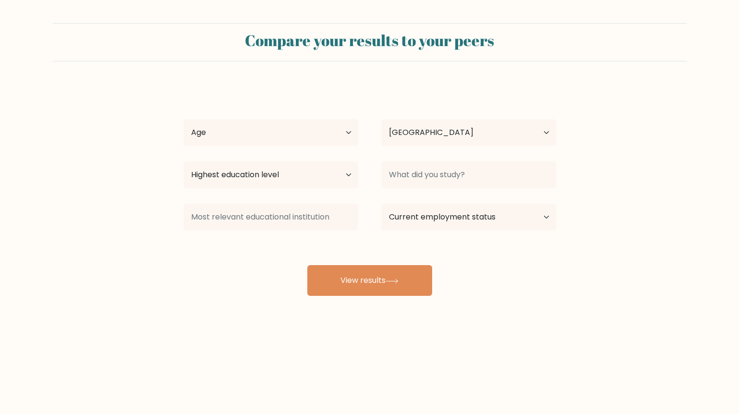
select select "PH"
click at [263, 119] on select "Age Under [DEMOGRAPHIC_DATA] [DEMOGRAPHIC_DATA] [DEMOGRAPHIC_DATA] [DEMOGRAPHIC…" at bounding box center [270, 132] width 175 height 27
select select "25_34"
click at [183, 119] on select "Age Under [DEMOGRAPHIC_DATA] [DEMOGRAPHIC_DATA] [DEMOGRAPHIC_DATA] [DEMOGRAPHIC…" at bounding box center [270, 132] width 175 height 27
click at [312, 161] on select "Highest education level No schooling Primary Lower Secondary Upper Secondary Oc…" at bounding box center [270, 174] width 175 height 27
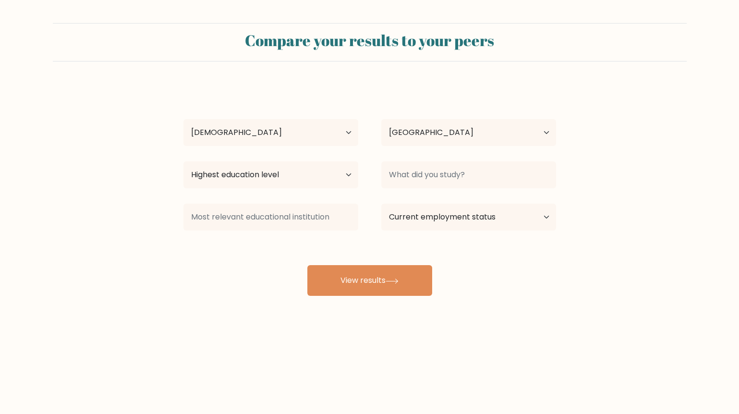
click at [567, 213] on form "Compare your results to your peers Ma. [PERSON_NAME] Age Under [DEMOGRAPHIC_DAT…" at bounding box center [369, 159] width 739 height 273
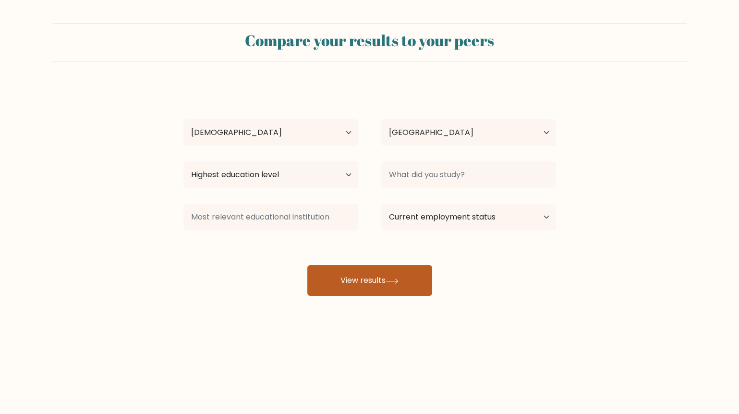
click at [389, 265] on button "View results" at bounding box center [369, 280] width 125 height 31
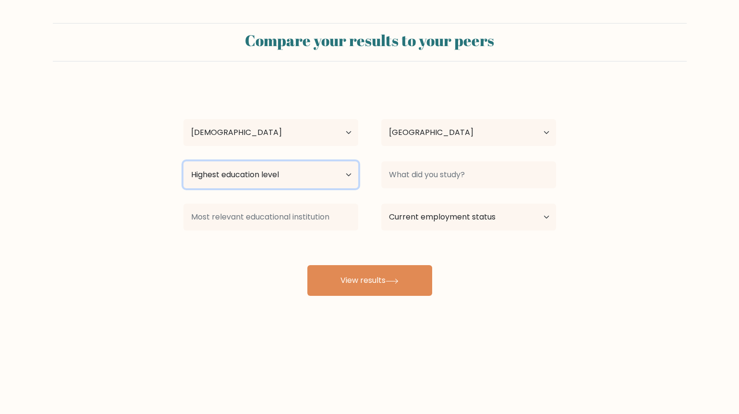
click at [329, 161] on select "Highest education level No schooling Primary Lower Secondary Upper Secondary Oc…" at bounding box center [270, 174] width 175 height 27
select select "occupation_specific"
click at [183, 161] on select "Highest education level No schooling Primary Lower Secondary Upper Secondary Oc…" at bounding box center [270, 174] width 175 height 27
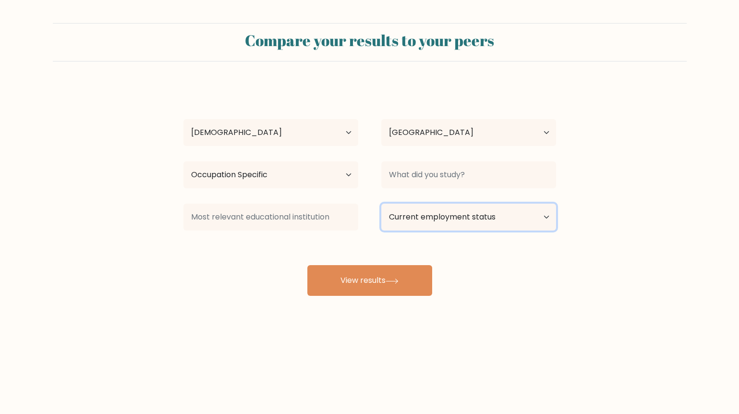
click at [468, 204] on select "Current employment status Employed Student Retired Other / prefer not to answer" at bounding box center [468, 217] width 175 height 27
select select "other"
click at [381, 204] on select "Current employment status Employed Student Retired Other / prefer not to answer" at bounding box center [468, 217] width 175 height 27
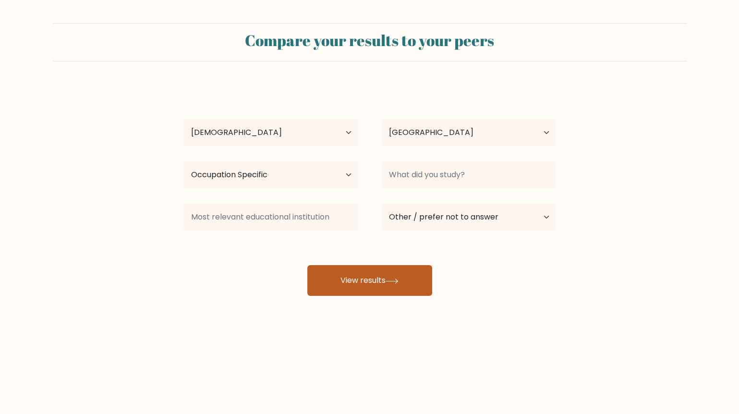
click at [383, 265] on button "View results" at bounding box center [369, 280] width 125 height 31
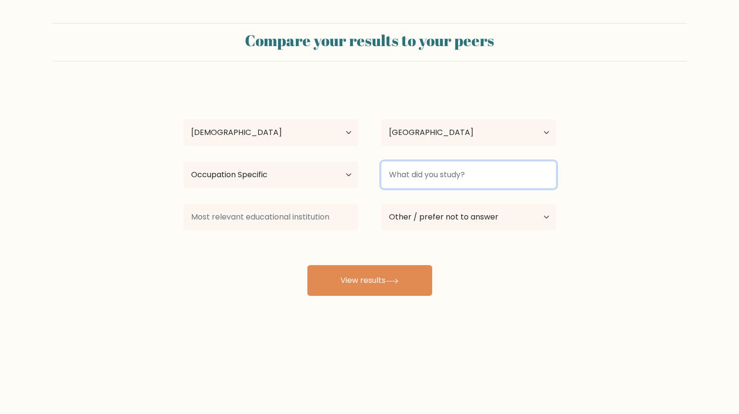
click at [428, 161] on input at bounding box center [468, 174] width 175 height 27
type input "X"
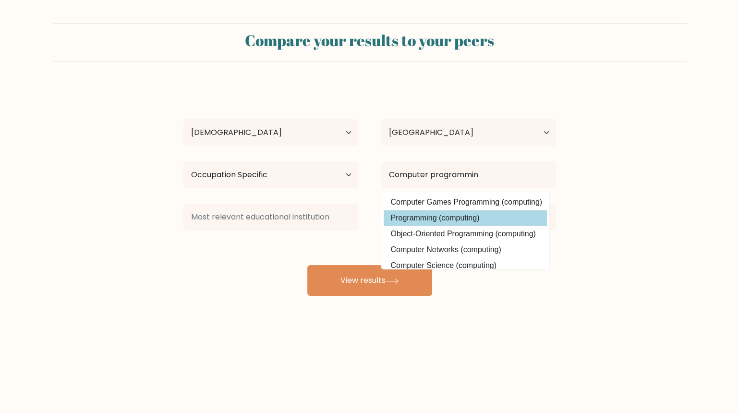
click at [469, 210] on option "Programming (computing)" at bounding box center [465, 217] width 163 height 15
type input "Programming"
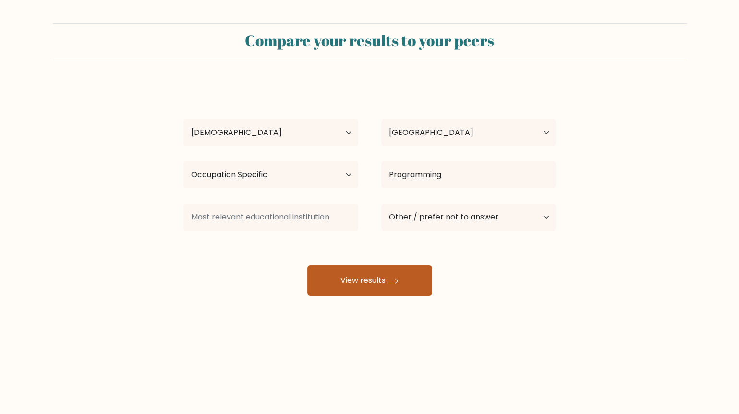
click at [406, 265] on button "View results" at bounding box center [369, 280] width 125 height 31
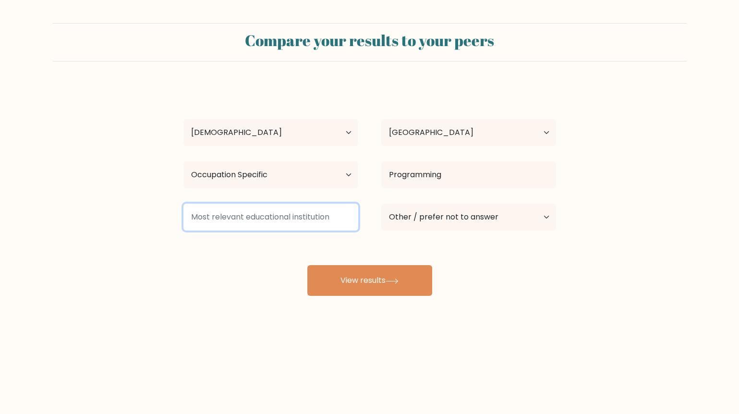
click at [272, 204] on input at bounding box center [270, 217] width 175 height 27
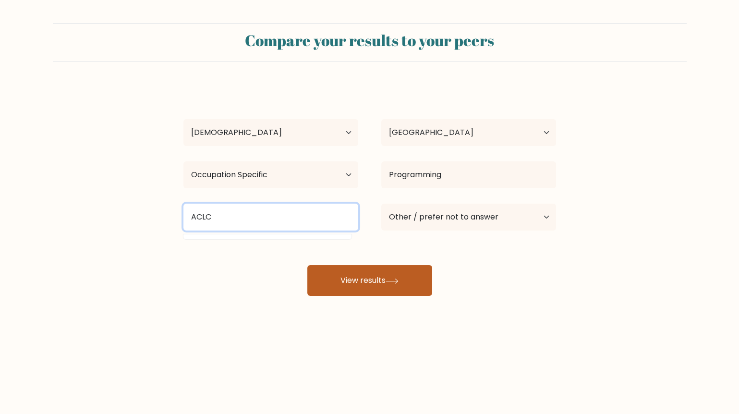
type input "ACLC"
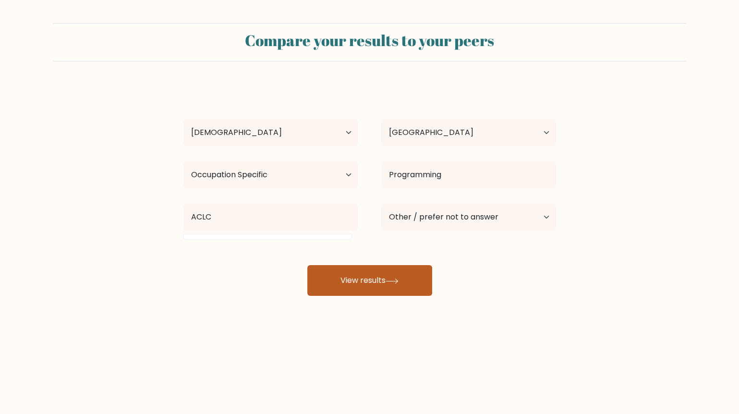
click at [354, 265] on button "View results" at bounding box center [369, 280] width 125 height 31
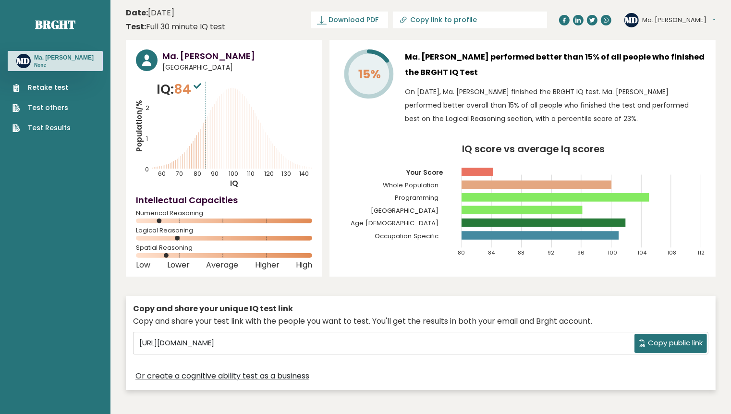
click at [45, 73] on div "Retake test Test others Test Results" at bounding box center [55, 102] width 95 height 62
click at [47, 83] on link "Retake test" at bounding box center [41, 88] width 58 height 10
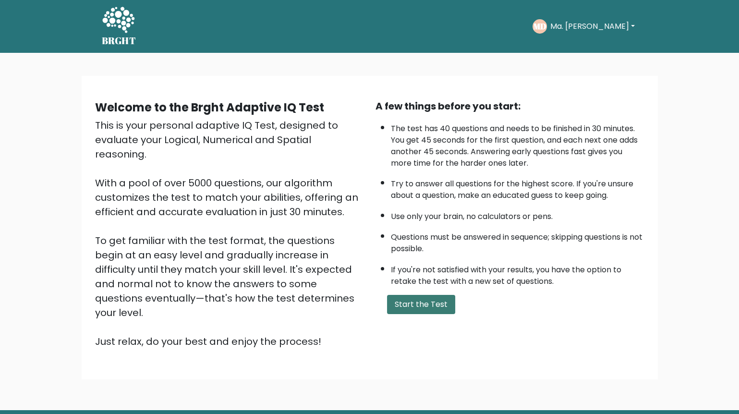
click at [420, 295] on button "Start the Test" at bounding box center [421, 304] width 68 height 19
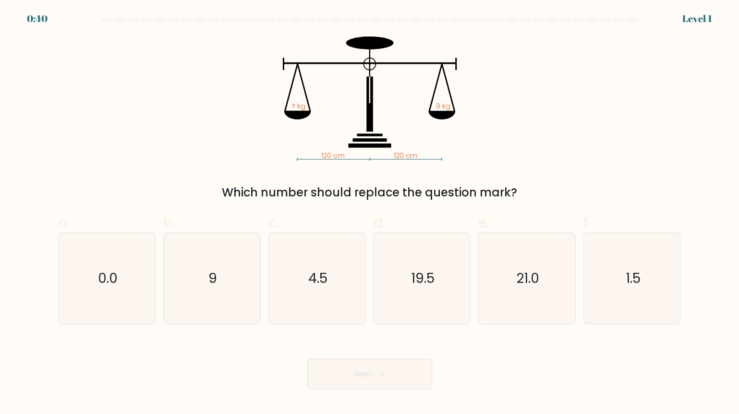
click at [707, 407] on body "0:40 Level 1" at bounding box center [369, 207] width 739 height 414
click at [237, 267] on icon "9" at bounding box center [212, 278] width 91 height 91
click at [370, 213] on input "b. 9" at bounding box center [370, 210] width 0 height 6
radio input "true"
click at [382, 359] on button "Next" at bounding box center [369, 374] width 125 height 31
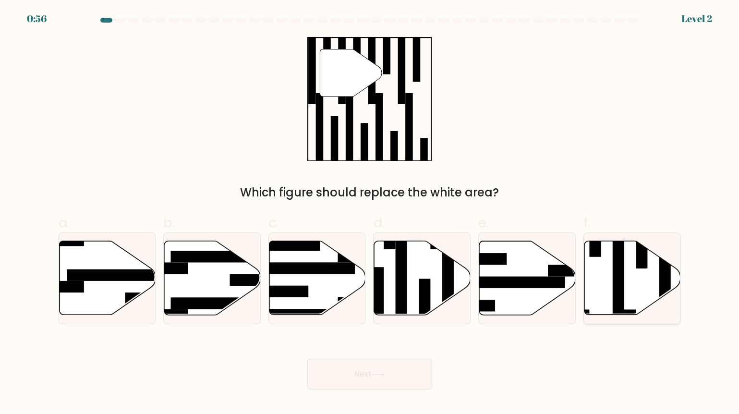
click at [624, 272] on rect at bounding box center [619, 274] width 12 height 105
click at [370, 213] on input "f." at bounding box center [370, 210] width 0 height 6
radio input "true"
click at [624, 272] on rect at bounding box center [619, 274] width 12 height 104
click at [370, 213] on input "f." at bounding box center [370, 210] width 0 height 6
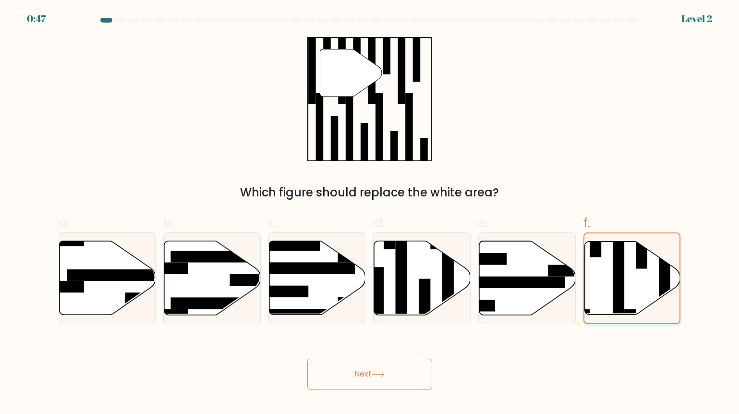
click at [595, 287] on icon at bounding box center [633, 277] width 96 height 73
click at [370, 213] on input "f." at bounding box center [370, 210] width 0 height 6
click at [365, 359] on button "Next" at bounding box center [369, 374] width 125 height 31
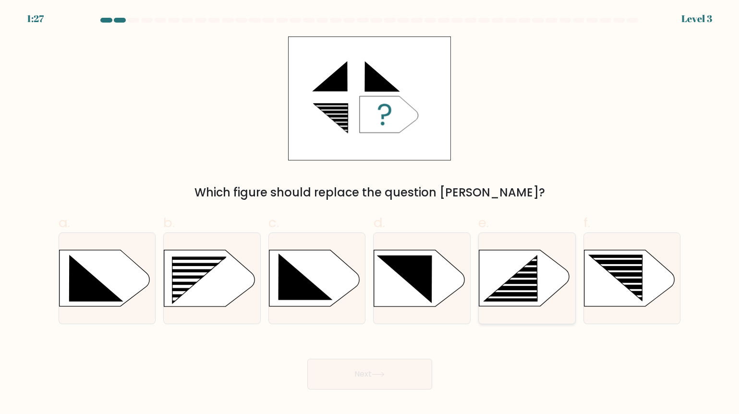
click at [526, 274] on icon at bounding box center [510, 279] width 53 height 44
click at [370, 213] on input "e." at bounding box center [370, 210] width 0 height 6
radio input "true"
click at [352, 359] on button "Next" at bounding box center [369, 374] width 125 height 31
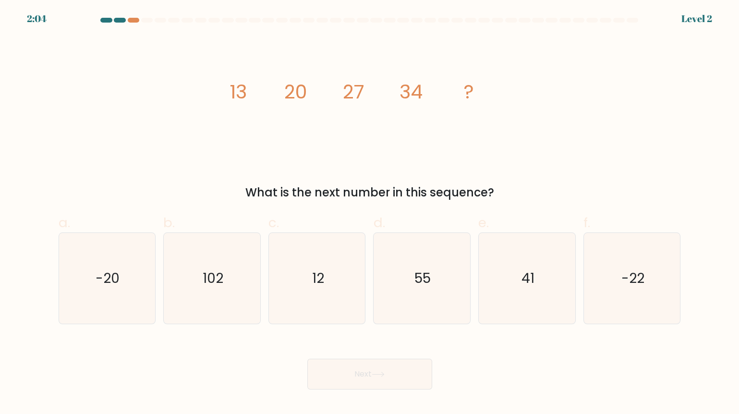
drag, startPoint x: 496, startPoint y: 185, endPoint x: 224, endPoint y: 96, distance: 286.8
click at [224, 96] on div "image/svg+xml 13 20 27 34 ? What is the next number in this sequence?" at bounding box center [370, 118] width 634 height 165
copy div "13 20 27 34 ? What is the next number in this sequence?"
click at [561, 119] on div "image/svg+xml 13 20 27 34 ? What is the next number in this sequence?" at bounding box center [370, 118] width 634 height 165
click at [503, 148] on icon "image/svg+xml 13 20 27 34 ?" at bounding box center [370, 98] width 288 height 124
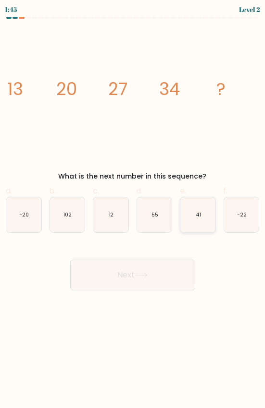
click at [206, 212] on icon "41" at bounding box center [197, 214] width 35 height 35
click at [133, 210] on input "e. 41" at bounding box center [133, 207] width 0 height 6
radio input "true"
click at [186, 268] on button "Next" at bounding box center [132, 275] width 125 height 31
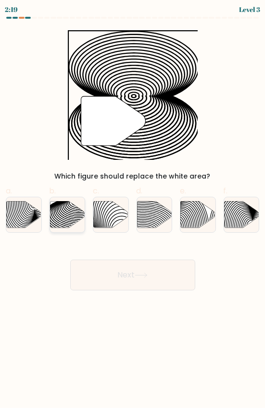
click at [65, 208] on icon at bounding box center [67, 214] width 35 height 27
click at [133, 208] on input "b." at bounding box center [133, 207] width 0 height 6
radio input "true"
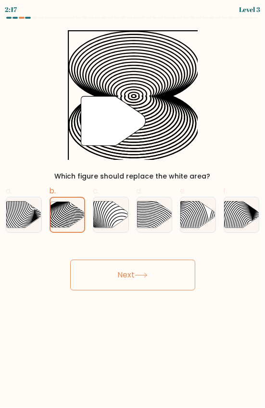
click at [140, 273] on icon at bounding box center [140, 275] width 13 height 5
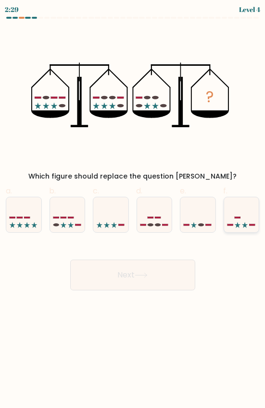
click at [234, 219] on icon at bounding box center [241, 214] width 35 height 29
click at [133, 210] on input "f." at bounding box center [133, 207] width 0 height 6
radio input "true"
click at [72, 217] on rect at bounding box center [71, 217] width 6 height 1
click at [133, 210] on input "b." at bounding box center [133, 207] width 0 height 6
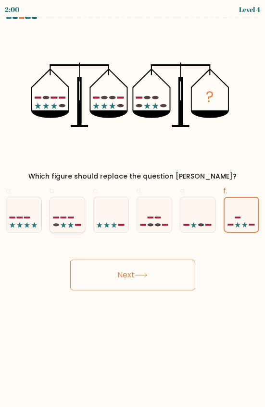
radio input "true"
click at [72, 215] on icon at bounding box center [67, 215] width 34 height 28
click at [133, 210] on input "b." at bounding box center [133, 207] width 0 height 6
click at [234, 209] on icon at bounding box center [241, 214] width 35 height 29
click at [133, 209] on input "f." at bounding box center [133, 207] width 0 height 6
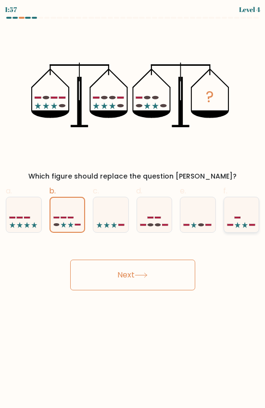
radio input "true"
click at [68, 218] on icon at bounding box center [67, 214] width 35 height 29
click at [133, 210] on input "b." at bounding box center [133, 207] width 0 height 6
radio input "true"
click at [125, 260] on button "Next" at bounding box center [132, 275] width 125 height 31
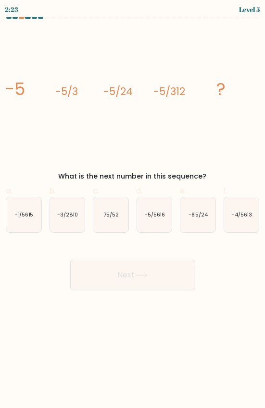
drag, startPoint x: 211, startPoint y: 173, endPoint x: 3, endPoint y: 98, distance: 221.0
click at [3, 98] on div "image/svg+xml -5 -5/3 -5/24 -5/312 ? What is the next number in this sequence?" at bounding box center [132, 105] width 265 height 151
copy div "-5 -5/3 -5/24 -5/312 ? What is the next number in this sequence?"
click at [153, 213] on text "-5/5616" at bounding box center [154, 214] width 20 height 7
click at [133, 210] on input "d. -5/5616" at bounding box center [133, 207] width 0 height 6
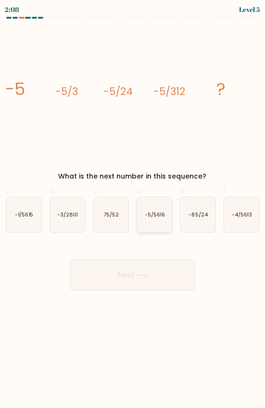
radio input "true"
click at [153, 213] on text "-5/5616" at bounding box center [154, 214] width 20 height 7
click at [133, 210] on input "d. -5/5616" at bounding box center [133, 207] width 0 height 6
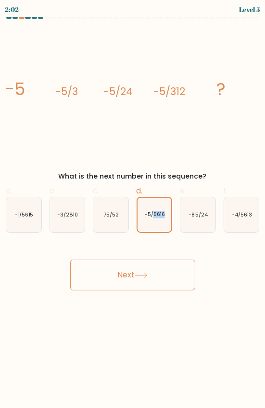
drag, startPoint x: 153, startPoint y: 213, endPoint x: 136, endPoint y: 260, distance: 50.6
click at [136, 260] on button "Next" at bounding box center [132, 275] width 125 height 31
click at [124, 263] on button "Next" at bounding box center [132, 275] width 125 height 31
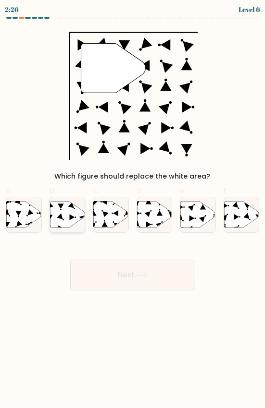
click at [61, 206] on icon at bounding box center [67, 214] width 35 height 27
click at [133, 206] on input "b." at bounding box center [133, 207] width 0 height 6
radio input "true"
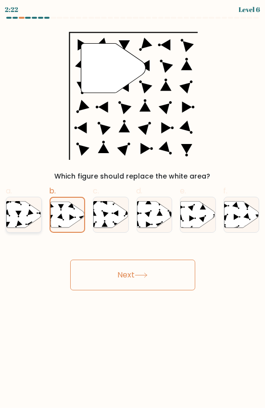
click at [20, 211] on icon at bounding box center [23, 214] width 35 height 27
click at [133, 210] on input "a." at bounding box center [133, 207] width 0 height 6
radio input "true"
click at [20, 211] on icon at bounding box center [24, 215] width 34 height 26
click at [133, 210] on input "a." at bounding box center [133, 207] width 0 height 6
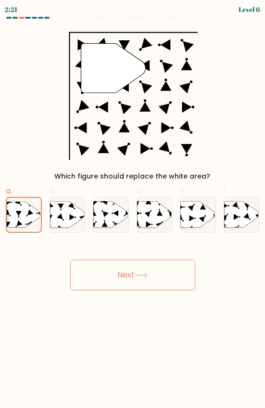
click at [112, 260] on button "Next" at bounding box center [132, 275] width 125 height 31
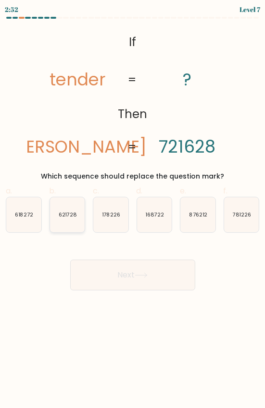
click at [70, 215] on text "621728" at bounding box center [67, 214] width 18 height 7
click at [133, 210] on input "b. 621728" at bounding box center [133, 207] width 0 height 6
radio input "true"
click at [124, 262] on button "Next" at bounding box center [132, 275] width 125 height 31
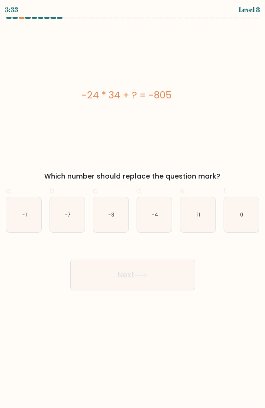
drag, startPoint x: 184, startPoint y: 92, endPoint x: 80, endPoint y: 94, distance: 103.7
click at [80, 94] on div "-24 * 34 + ? = -805" at bounding box center [126, 95] width 257 height 14
drag, startPoint x: 80, startPoint y: 94, endPoint x: 111, endPoint y: 99, distance: 31.6
copy div "-24 * 34 + ? = -805"
drag, startPoint x: 204, startPoint y: 215, endPoint x: 194, endPoint y: 219, distance: 10.5
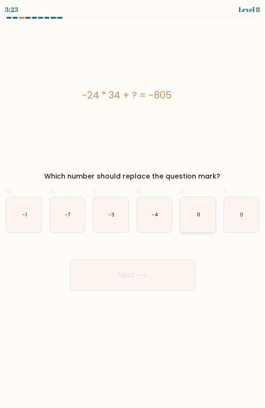
click at [204, 215] on icon "11" at bounding box center [197, 214] width 35 height 35
click at [133, 210] on input "e. 11" at bounding box center [133, 207] width 0 height 6
radio input "true"
click at [161, 266] on button "Next" at bounding box center [132, 275] width 125 height 31
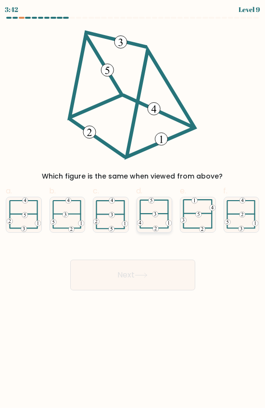
click at [159, 207] on icon at bounding box center [154, 214] width 35 height 35
click at [133, 207] on input "d." at bounding box center [133, 207] width 0 height 6
radio input "true"
click at [169, 265] on button "Next" at bounding box center [132, 275] width 125 height 31
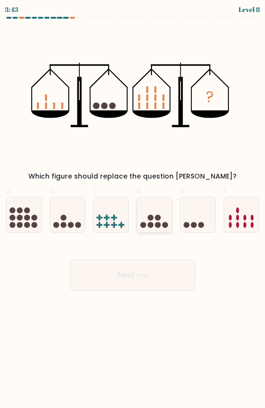
click at [152, 222] on circle at bounding box center [150, 225] width 6 height 6
click at [133, 210] on input "d." at bounding box center [133, 207] width 0 height 6
radio input "true"
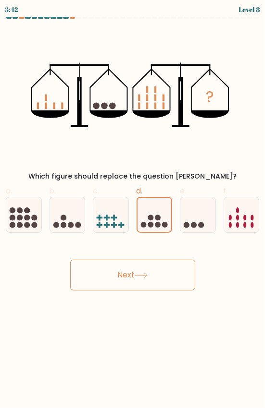
click at [166, 260] on button "Next" at bounding box center [132, 275] width 125 height 31
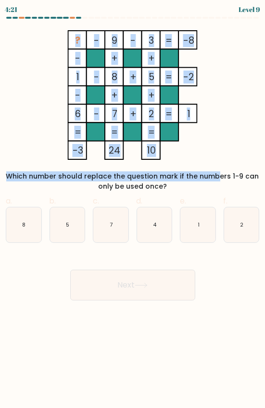
drag, startPoint x: 171, startPoint y: 160, endPoint x: 56, endPoint y: 42, distance: 164.7
click at [56, 42] on div "? - 9 - 3 -8 - + + 1 - 8 + 5 -2 - + + 6 - 7 + 2 = 1 = = = = -3 24 10 = Which nu…" at bounding box center [132, 110] width 265 height 161
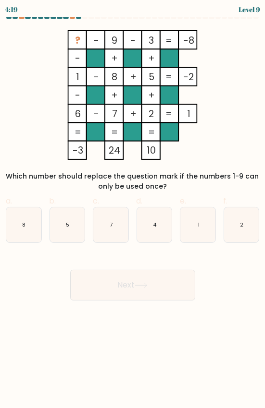
drag, startPoint x: 56, startPoint y: 42, endPoint x: 128, endPoint y: 100, distance: 92.5
click at [128, 100] on rect at bounding box center [132, 95] width 18 height 18
drag, startPoint x: 78, startPoint y: 38, endPoint x: 156, endPoint y: 151, distance: 137.0
click at [156, 151] on icon "? - 9 - 3 -8 - + + 1 - 8 + 5 -2 - + + 6 - 7 + 2 = 1 = = = = -3 24 10 =" at bounding box center [132, 95] width 257 height 130
copy icon "? - 9 - 3 -8 - + + 1 - 8 + 5 -2 - + + 6 - 7 + 2 = 1 = = = = -3 24 10"
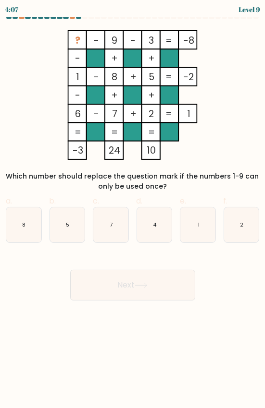
click at [225, 85] on icon "? - 9 - 3 -8 - + + 1 - 8 + 5 -2 - + + 6 - 7 + 2 = 1 = = = = -3 24 10 =" at bounding box center [132, 95] width 257 height 130
click at [150, 225] on icon "4" at bounding box center [154, 224] width 35 height 35
click at [133, 210] on input "d. 4" at bounding box center [133, 207] width 0 height 6
radio input "true"
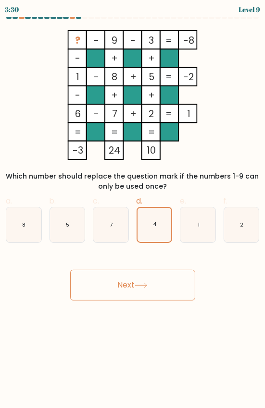
click at [150, 271] on button "Next" at bounding box center [132, 285] width 125 height 31
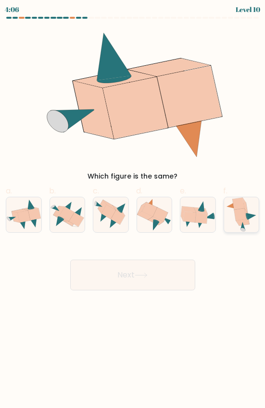
click at [241, 215] on icon at bounding box center [240, 214] width 12 height 12
click at [133, 210] on input "f." at bounding box center [133, 207] width 0 height 6
radio input "true"
click at [153, 263] on button "Next" at bounding box center [132, 275] width 125 height 31
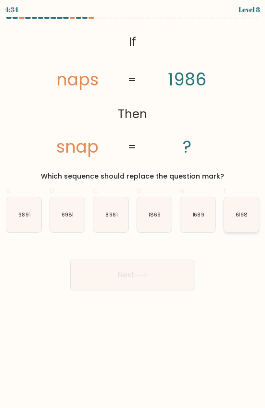
click at [238, 217] on icon "6198" at bounding box center [241, 214] width 35 height 35
click at [133, 210] on input "f. 6198" at bounding box center [133, 207] width 0 height 6
radio input "true"
click at [128, 260] on button "Next" at bounding box center [132, 275] width 125 height 31
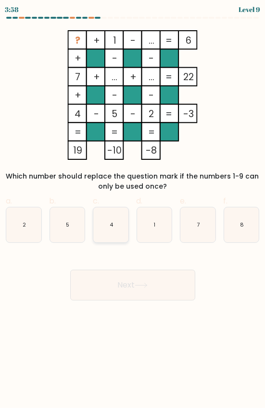
click at [112, 221] on text "4" at bounding box center [111, 224] width 4 height 7
click at [133, 210] on input "c. 4" at bounding box center [133, 207] width 0 height 6
radio input "true"
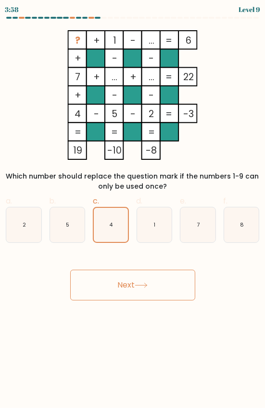
click at [162, 287] on button "Next" at bounding box center [132, 285] width 125 height 31
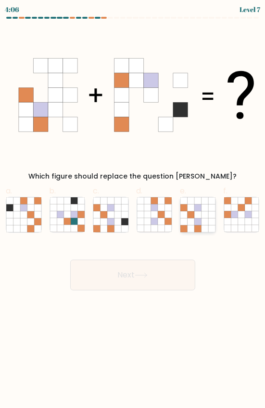
click at [188, 220] on icon at bounding box center [190, 221] width 7 height 7
click at [133, 210] on input "e." at bounding box center [133, 207] width 0 height 6
radio input "true"
click at [147, 214] on icon at bounding box center [147, 214] width 7 height 7
click at [133, 210] on input "d." at bounding box center [133, 207] width 0 height 6
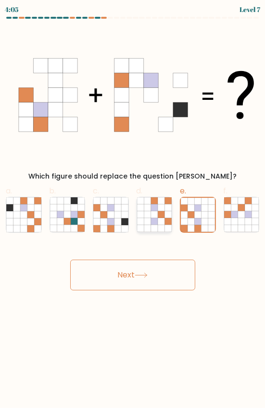
radio input "true"
click at [122, 213] on icon at bounding box center [124, 214] width 7 height 7
click at [133, 210] on input "c." at bounding box center [133, 207] width 0 height 6
radio input "true"
click at [160, 266] on button "Next" at bounding box center [132, 275] width 125 height 31
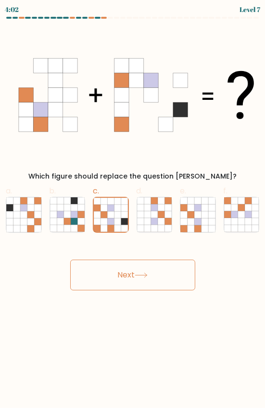
click at [162, 268] on button "Next" at bounding box center [132, 275] width 125 height 31
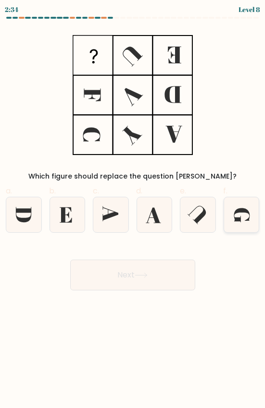
drag, startPoint x: 242, startPoint y: 214, endPoint x: 237, endPoint y: 216, distance: 6.1
click at [242, 214] on icon at bounding box center [241, 214] width 35 height 35
click at [133, 210] on input "f." at bounding box center [133, 207] width 0 height 6
radio input "true"
click at [145, 260] on button "Next" at bounding box center [132, 275] width 125 height 31
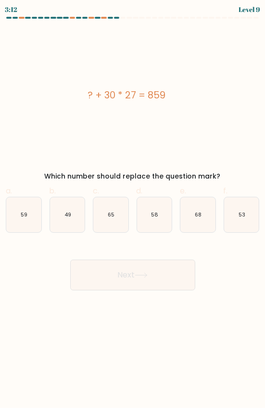
drag, startPoint x: 167, startPoint y: 94, endPoint x: 90, endPoint y: 95, distance: 77.3
click at [90, 95] on div "? + 30 * 27 = 859" at bounding box center [126, 95] width 257 height 14
copy div "? + 30 * 27 = 859"
click at [68, 215] on icon "49" at bounding box center [67, 214] width 35 height 35
drag, startPoint x: 68, startPoint y: 215, endPoint x: 121, endPoint y: 257, distance: 67.0
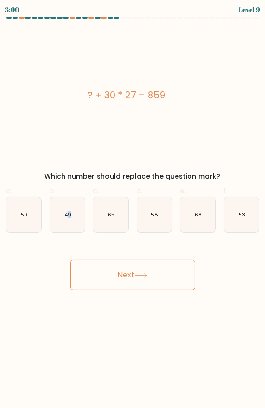
click at [121, 260] on button "Next" at bounding box center [132, 275] width 125 height 31
click at [152, 264] on button "Next" at bounding box center [132, 275] width 125 height 31
click at [60, 212] on icon "49" at bounding box center [67, 214] width 35 height 35
click at [133, 210] on input "b. 49" at bounding box center [133, 207] width 0 height 6
radio input "true"
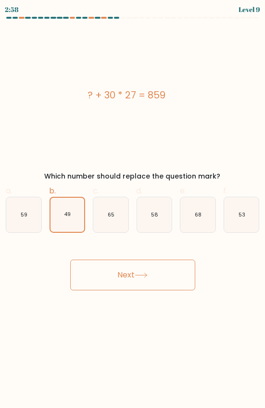
click at [129, 263] on button "Next" at bounding box center [132, 275] width 125 height 31
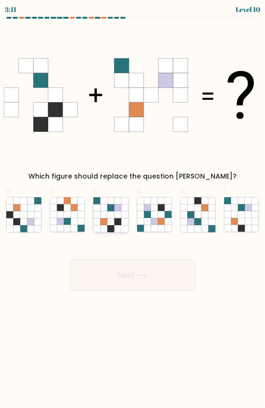
click at [109, 220] on icon at bounding box center [110, 221] width 7 height 7
click at [133, 210] on input "c." at bounding box center [133, 207] width 0 height 6
radio input "true"
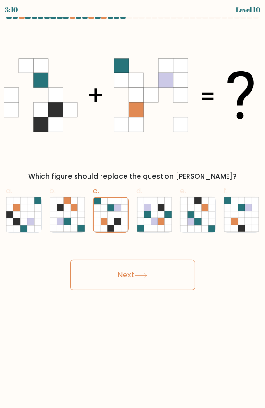
click at [128, 263] on button "Next" at bounding box center [132, 275] width 125 height 31
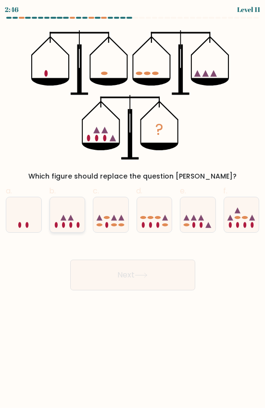
drag, startPoint x: 65, startPoint y: 216, endPoint x: 78, endPoint y: 225, distance: 15.9
click at [65, 216] on icon at bounding box center [67, 214] width 35 height 29
click at [133, 210] on input "b." at bounding box center [133, 207] width 0 height 6
radio input "true"
click at [131, 265] on button "Next" at bounding box center [132, 275] width 125 height 31
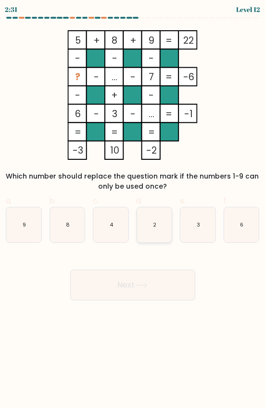
click at [144, 229] on icon "2" at bounding box center [154, 224] width 35 height 35
click at [133, 210] on input "d. 2" at bounding box center [133, 207] width 0 height 6
radio input "true"
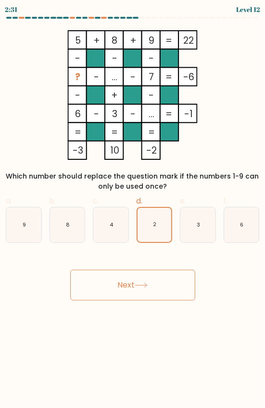
click at [166, 270] on button "Next" at bounding box center [132, 285] width 125 height 31
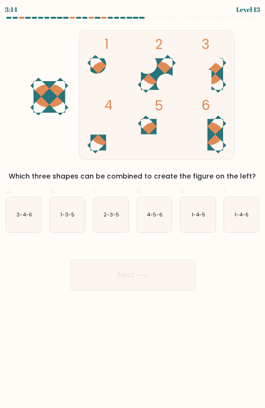
drag, startPoint x: 148, startPoint y: 280, endPoint x: 183, endPoint y: 336, distance: 66.2
click at [183, 336] on body "3:14 Level 13" at bounding box center [132, 204] width 265 height 408
click at [184, 335] on body "3:14 Level 13" at bounding box center [132, 204] width 265 height 408
click at [241, 213] on text "1-4-6" at bounding box center [241, 214] width 14 height 7
click at [133, 210] on input "f. 1-4-6" at bounding box center [133, 207] width 0 height 6
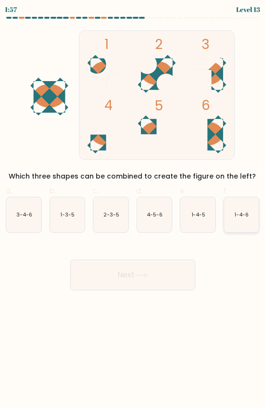
radio input "true"
click at [173, 260] on button "Next" at bounding box center [132, 275] width 125 height 31
click at [102, 262] on button "Next" at bounding box center [132, 275] width 125 height 31
click at [166, 260] on button "Next" at bounding box center [132, 275] width 125 height 31
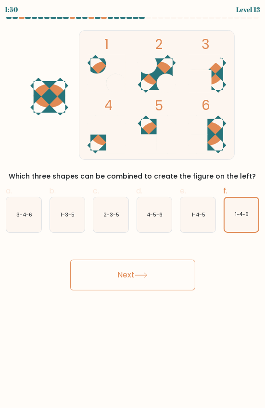
click at [133, 260] on button "Next" at bounding box center [132, 275] width 125 height 31
click at [233, 218] on icon "1-4-6" at bounding box center [241, 214] width 35 height 35
click at [133, 210] on input "f. 1-4-6" at bounding box center [133, 207] width 0 height 6
radio input "true"
click at [155, 260] on button "Next" at bounding box center [132, 275] width 125 height 31
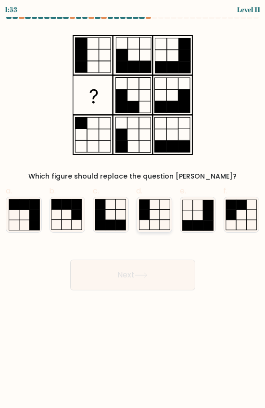
click at [153, 217] on icon at bounding box center [154, 214] width 35 height 35
click at [133, 210] on input "d." at bounding box center [133, 207] width 0 height 6
radio input "true"
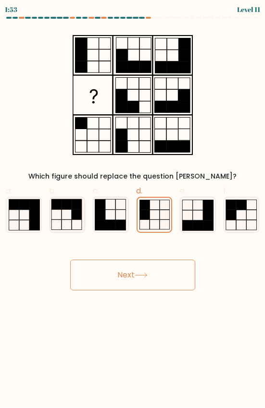
click at [153, 263] on button "Next" at bounding box center [132, 275] width 125 height 31
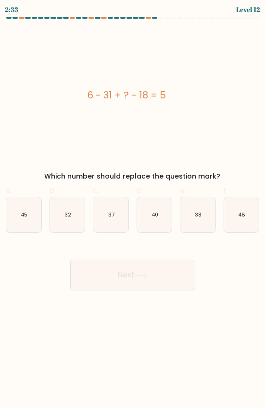
drag, startPoint x: 225, startPoint y: 173, endPoint x: 176, endPoint y: 169, distance: 48.6
click at [176, 171] on div "Which number should replace the question mark?" at bounding box center [132, 176] width 257 height 10
drag, startPoint x: 176, startPoint y: 169, endPoint x: 169, endPoint y: 91, distance: 78.6
click at [169, 91] on div "6 - 31 + ? - 18 = 5" at bounding box center [126, 95] width 257 height 14
drag, startPoint x: 172, startPoint y: 95, endPoint x: 85, endPoint y: 101, distance: 87.6
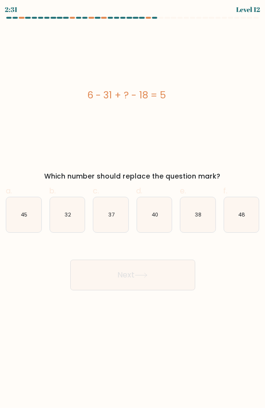
click at [85, 101] on div "6 - 31 + ? - 18 = 5" at bounding box center [126, 95] width 257 height 130
copy div "6 - 31 + ? - 18 = 5"
click at [248, 210] on icon "48" at bounding box center [241, 214] width 35 height 35
click at [133, 210] on input "f. 48" at bounding box center [133, 207] width 0 height 6
radio input "true"
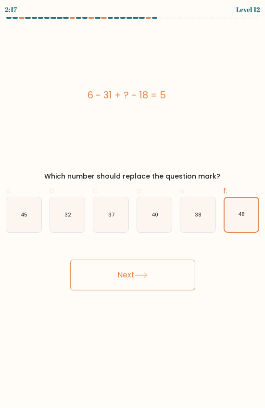
click at [171, 267] on button "Next" at bounding box center [132, 275] width 125 height 31
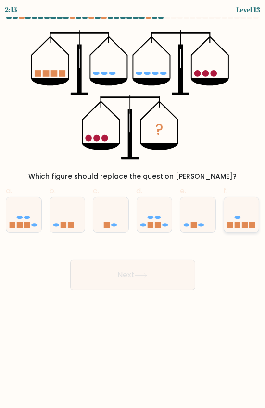
click at [235, 223] on rect at bounding box center [237, 225] width 6 height 6
click at [133, 210] on input "f." at bounding box center [133, 207] width 0 height 6
radio input "true"
click at [23, 210] on icon at bounding box center [23, 214] width 35 height 29
click at [133, 210] on input "a." at bounding box center [133, 207] width 0 height 6
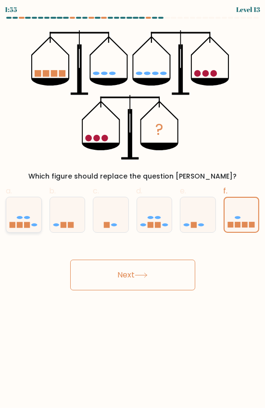
radio input "true"
click at [157, 260] on button "Next" at bounding box center [132, 275] width 125 height 31
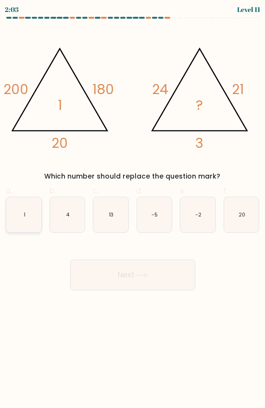
click at [40, 202] on icon "1" at bounding box center [23, 214] width 35 height 35
click at [133, 204] on input "a. 1" at bounding box center [133, 207] width 0 height 6
radio input "true"
click at [149, 266] on button "Next" at bounding box center [132, 275] width 125 height 31
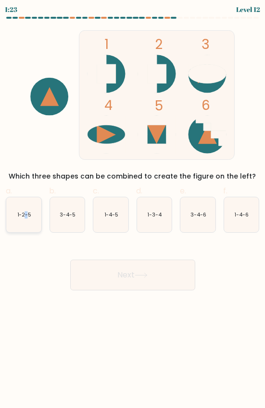
click at [26, 218] on icon "1-2-5" at bounding box center [23, 214] width 35 height 35
click at [25, 217] on icon "1-2-5" at bounding box center [23, 214] width 35 height 35
click at [133, 210] on input "a. 1-2-5" at bounding box center [133, 207] width 0 height 6
radio input "true"
click at [129, 267] on button "Next" at bounding box center [132, 275] width 125 height 31
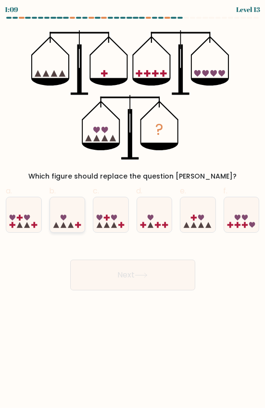
click at [68, 218] on icon at bounding box center [67, 214] width 35 height 29
click at [133, 210] on input "b." at bounding box center [133, 207] width 0 height 6
radio input "true"
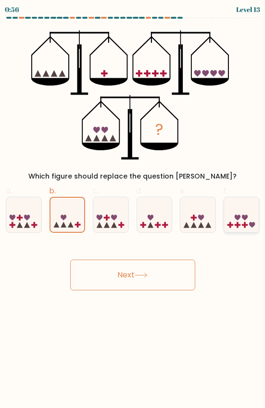
click at [239, 225] on icon at bounding box center [241, 214] width 35 height 29
click at [133, 210] on input "f." at bounding box center [133, 207] width 0 height 6
radio input "true"
click at [66, 217] on icon at bounding box center [67, 214] width 35 height 29
click at [133, 210] on input "b." at bounding box center [133, 207] width 0 height 6
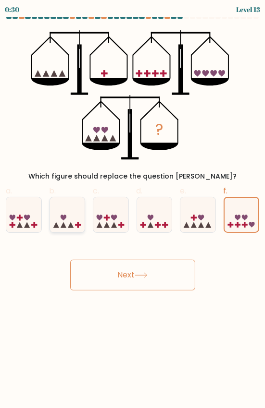
radio input "true"
click at [142, 273] on icon at bounding box center [141, 275] width 12 height 4
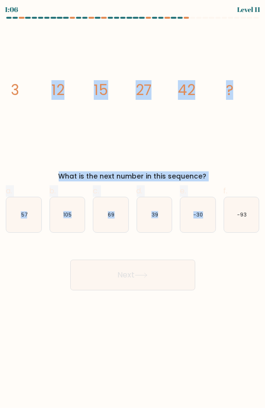
drag, startPoint x: 221, startPoint y: 175, endPoint x: -81, endPoint y: 64, distance: 321.4
click at [0, 64] on html "1:06 Level 11" at bounding box center [132, 204] width 265 height 408
drag, startPoint x: -81, startPoint y: 64, endPoint x: 71, endPoint y: 60, distance: 151.3
click at [64, 60] on icon "image/svg+xml 3 12 15 27 42 ?" at bounding box center [132, 95] width 257 height 130
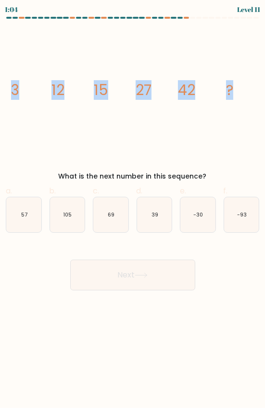
drag, startPoint x: 240, startPoint y: 89, endPoint x: -75, endPoint y: 124, distance: 316.4
click at [0, 124] on html "1:04 Level 11" at bounding box center [132, 204] width 265 height 408
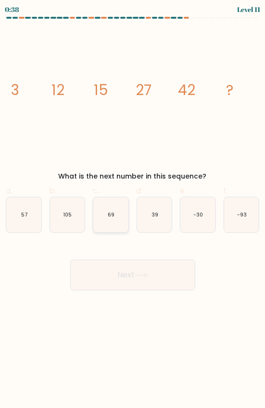
click at [121, 215] on icon "69" at bounding box center [110, 214] width 35 height 35
click at [133, 210] on input "c. 69" at bounding box center [133, 207] width 0 height 6
radio input "true"
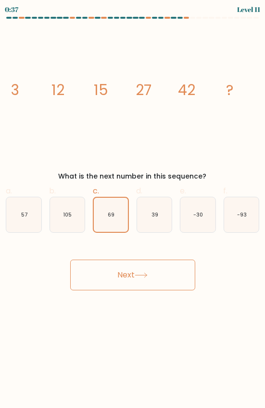
click at [143, 260] on button "Next" at bounding box center [132, 275] width 125 height 31
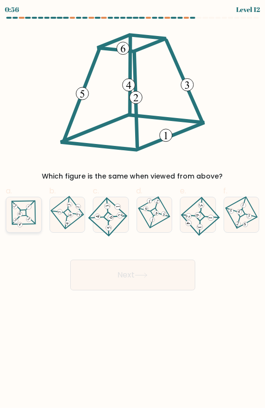
click at [17, 204] on icon at bounding box center [24, 215] width 24 height 28
click at [133, 204] on input "a." at bounding box center [133, 207] width 0 height 6
radio input "true"
click at [172, 260] on button "Next" at bounding box center [132, 275] width 125 height 31
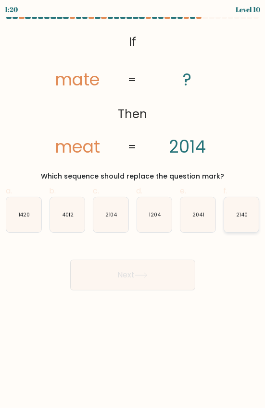
click at [231, 216] on icon "2140" at bounding box center [241, 214] width 35 height 35
click at [133, 210] on input "f. 2140" at bounding box center [133, 207] width 0 height 6
radio input "true"
click at [193, 223] on icon "2041" at bounding box center [197, 214] width 35 height 35
click at [133, 210] on input "e. 2041" at bounding box center [133, 207] width 0 height 6
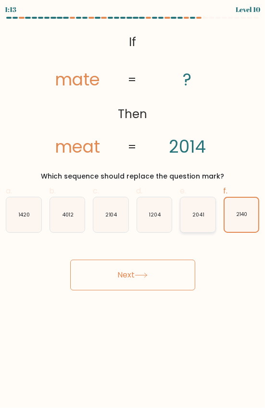
radio input "true"
click at [137, 270] on button "Next" at bounding box center [132, 275] width 125 height 31
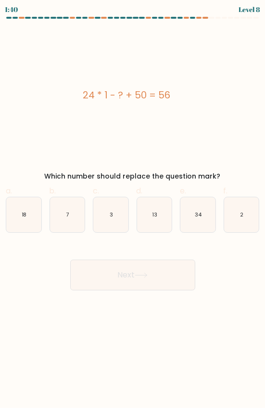
drag, startPoint x: 168, startPoint y: 93, endPoint x: 79, endPoint y: 97, distance: 89.0
click at [79, 97] on div "24 * 1 - ? + 50 = 56" at bounding box center [126, 95] width 257 height 14
copy div "24 * 1 - ? + 50 = 56"
click at [34, 209] on icon "18" at bounding box center [23, 214] width 35 height 35
click at [133, 209] on input "a. 18" at bounding box center [133, 207] width 0 height 6
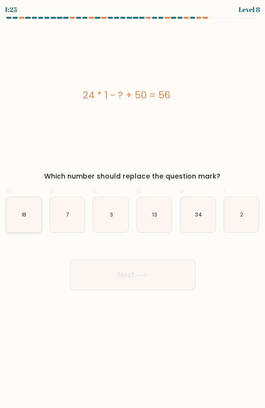
radio input "true"
click at [126, 260] on button "Next" at bounding box center [132, 275] width 125 height 31
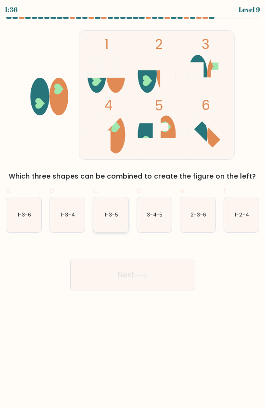
click at [107, 217] on icon "1-3-5" at bounding box center [110, 214] width 35 height 35
click at [133, 210] on input "c. 1-3-5" at bounding box center [133, 207] width 0 height 6
radio input "true"
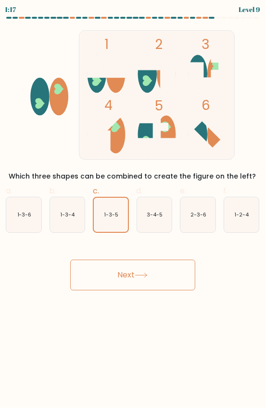
click at [136, 267] on button "Next" at bounding box center [132, 275] width 125 height 31
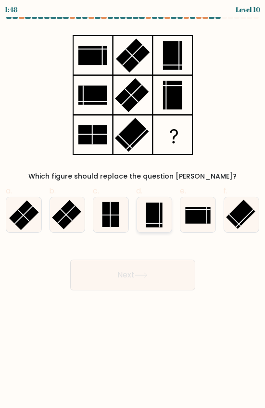
click at [151, 208] on rect at bounding box center [153, 215] width 17 height 25
click at [133, 208] on input "d." at bounding box center [133, 207] width 0 height 6
radio input "true"
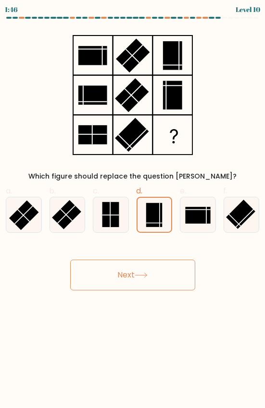
click at [189, 267] on button "Next" at bounding box center [132, 275] width 125 height 31
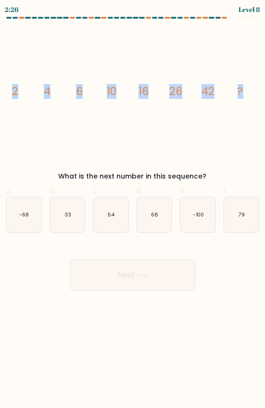
drag, startPoint x: 243, startPoint y: 96, endPoint x: 11, endPoint y: 100, distance: 232.9
click at [11, 100] on icon "image/svg+xml 2 4 6 10 16 26 42 ?" at bounding box center [132, 95] width 257 height 130
copy g "2 4 6 10 16 26 42 ?"
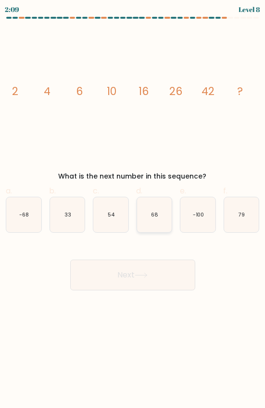
click at [157, 217] on icon "68" at bounding box center [154, 214] width 35 height 35
click at [133, 210] on input "d. 68" at bounding box center [133, 207] width 0 height 6
radio input "true"
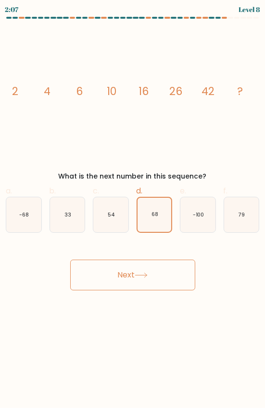
click at [157, 264] on button "Next" at bounding box center [132, 275] width 125 height 31
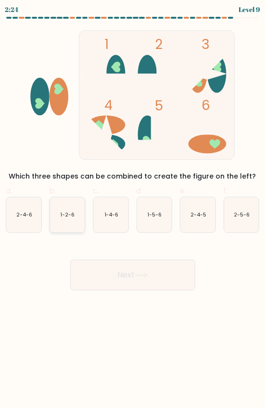
click at [73, 213] on text "1-2-6" at bounding box center [67, 214] width 14 height 7
click at [133, 210] on input "b. 1-2-6" at bounding box center [133, 207] width 0 height 6
radio input "true"
click at [115, 260] on button "Next" at bounding box center [132, 275] width 125 height 31
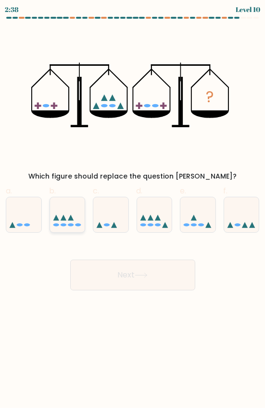
click at [68, 212] on icon at bounding box center [67, 214] width 35 height 29
click at [133, 210] on input "b." at bounding box center [133, 207] width 0 height 6
radio input "true"
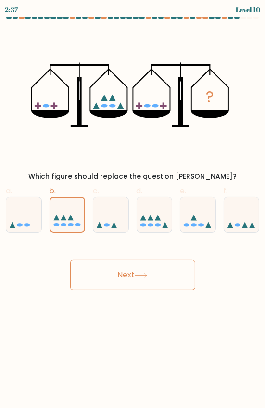
click at [134, 273] on icon at bounding box center [140, 275] width 13 height 5
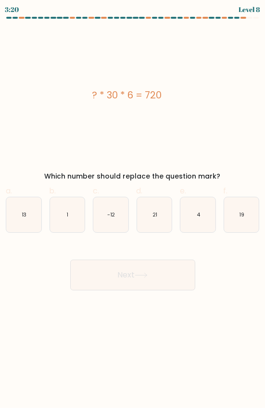
drag, startPoint x: 167, startPoint y: 97, endPoint x: 94, endPoint y: 95, distance: 72.5
click at [94, 95] on div "? * 30 * 6 = 720" at bounding box center [126, 95] width 257 height 14
copy div "? * 30 * 6 = 720"
drag, startPoint x: 187, startPoint y: 220, endPoint x: 181, endPoint y: 231, distance: 12.5
click at [187, 220] on icon "4" at bounding box center [197, 214] width 35 height 35
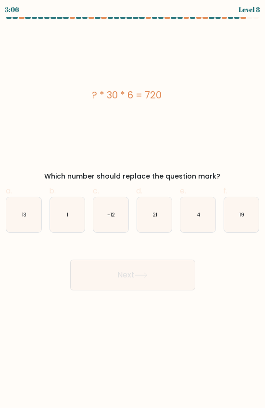
click at [133, 210] on input "e. 4" at bounding box center [133, 207] width 0 height 6
radio input "true"
click at [160, 263] on button "Next" at bounding box center [132, 275] width 125 height 31
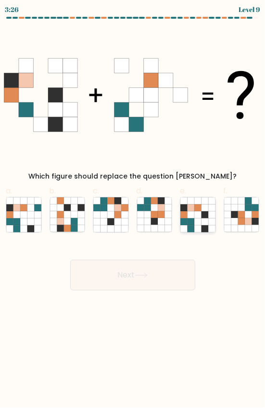
click at [198, 220] on icon at bounding box center [197, 221] width 7 height 7
click at [133, 210] on input "e." at bounding box center [133, 207] width 0 height 6
radio input "true"
click at [163, 211] on icon at bounding box center [160, 214] width 7 height 7
click at [133, 210] on input "d." at bounding box center [133, 207] width 0 height 6
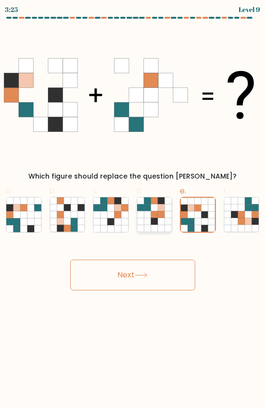
radio input "true"
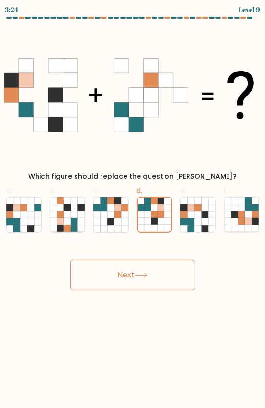
click at [149, 265] on button "Next" at bounding box center [132, 275] width 125 height 31
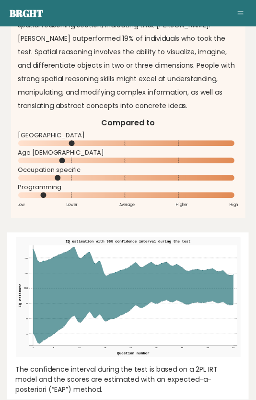
scroll to position [2027, 0]
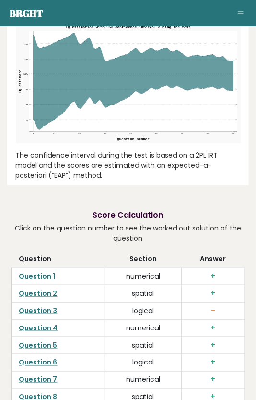
scroll to position [2347, 0]
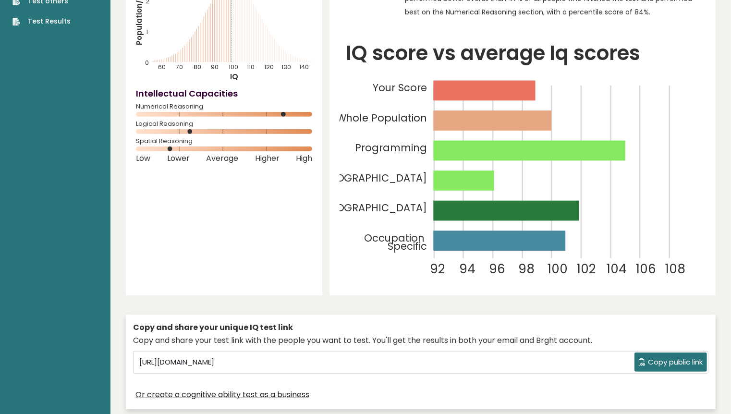
scroll to position [0, 0]
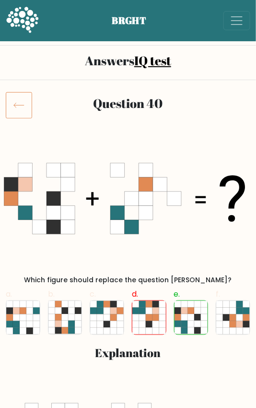
click at [15, 92] on icon at bounding box center [19, 105] width 26 height 27
